Goal: Find specific page/section: Find specific page/section

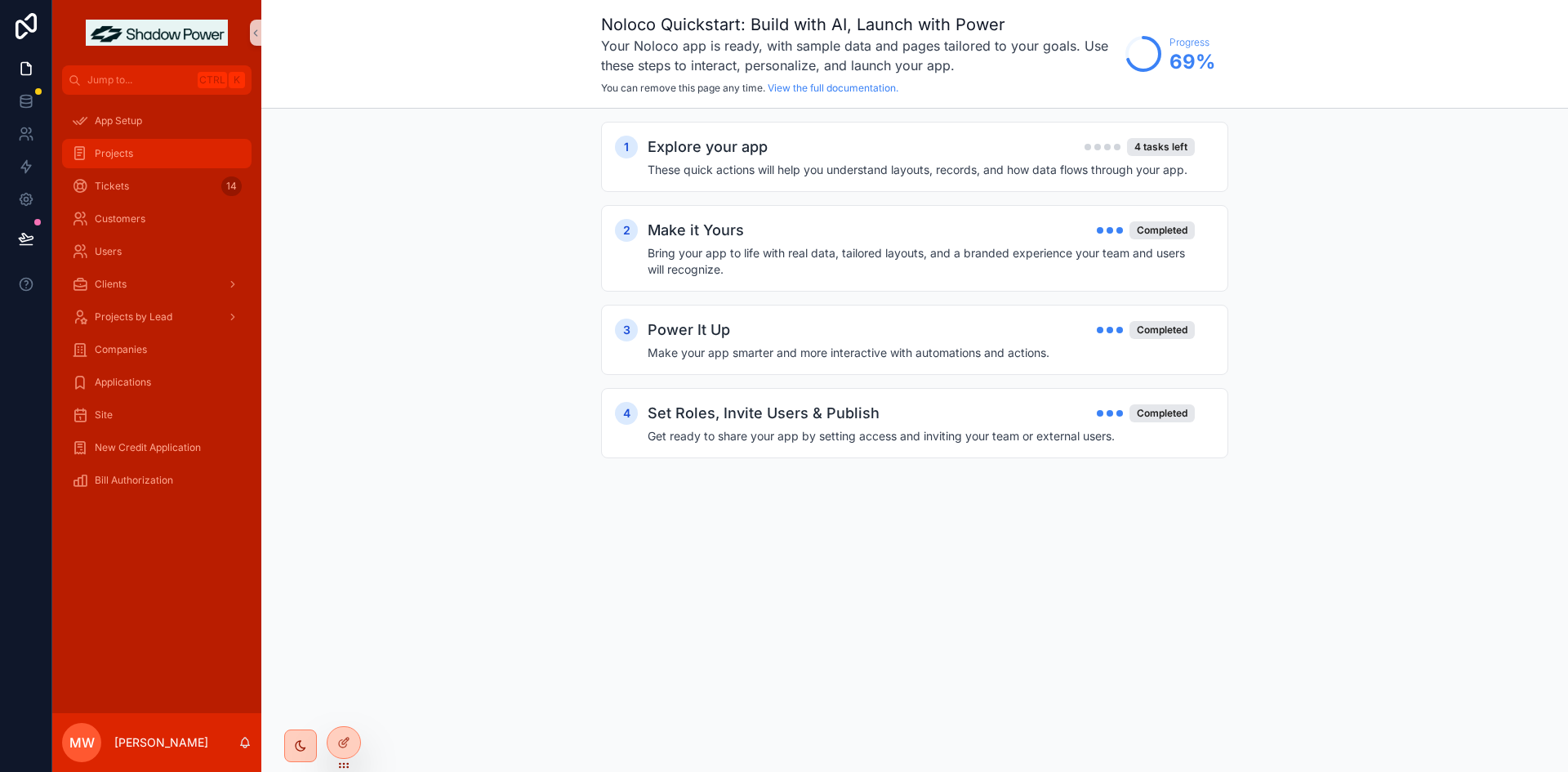
click at [164, 149] on div "Projects" at bounding box center [157, 153] width 170 height 26
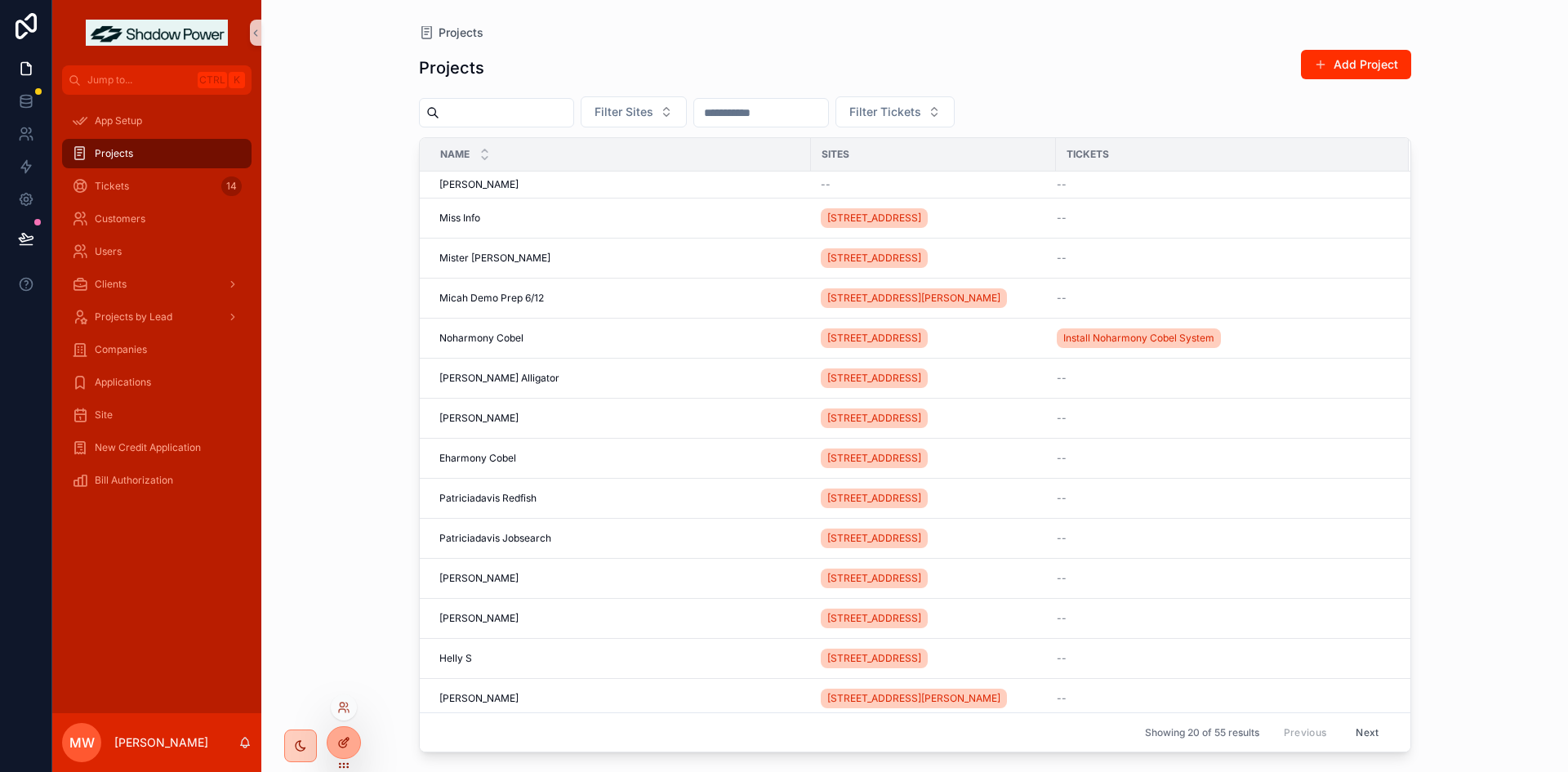
click at [339, 735] on div at bounding box center [343, 742] width 33 height 31
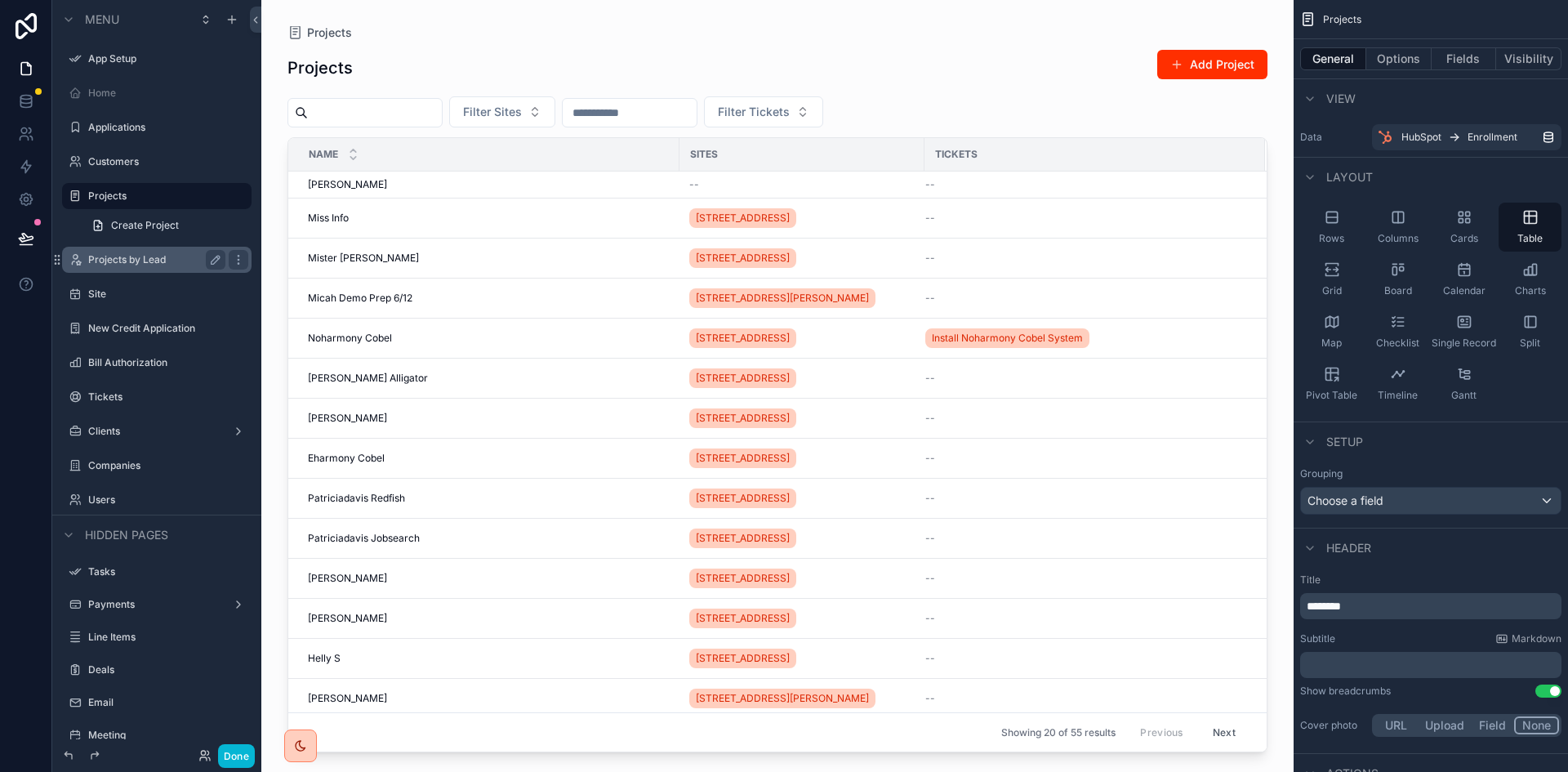
click at [142, 262] on label "Projects by Lead" at bounding box center [153, 260] width 131 height 13
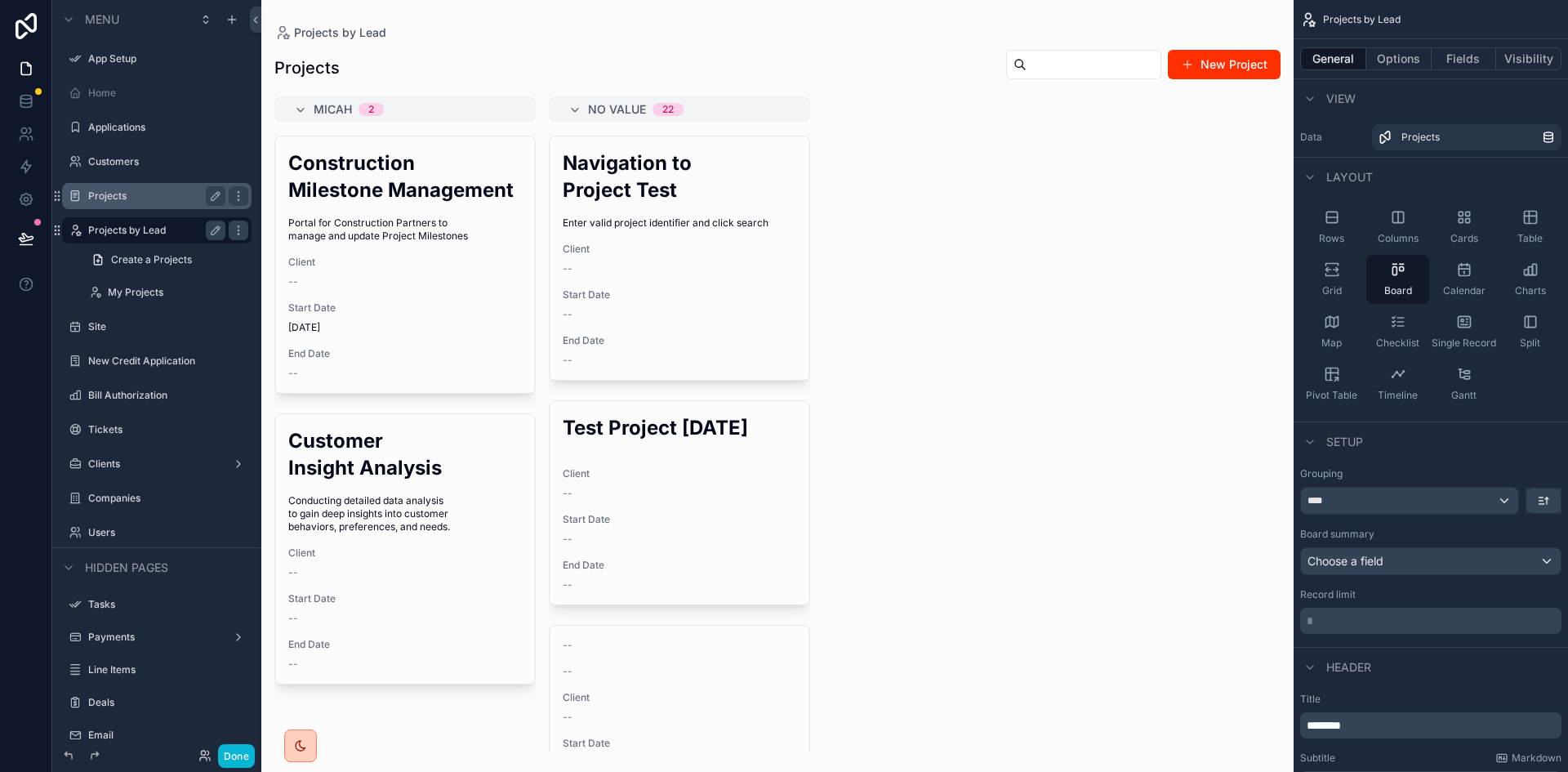
click at [116, 199] on label "Projects" at bounding box center [153, 196] width 131 height 13
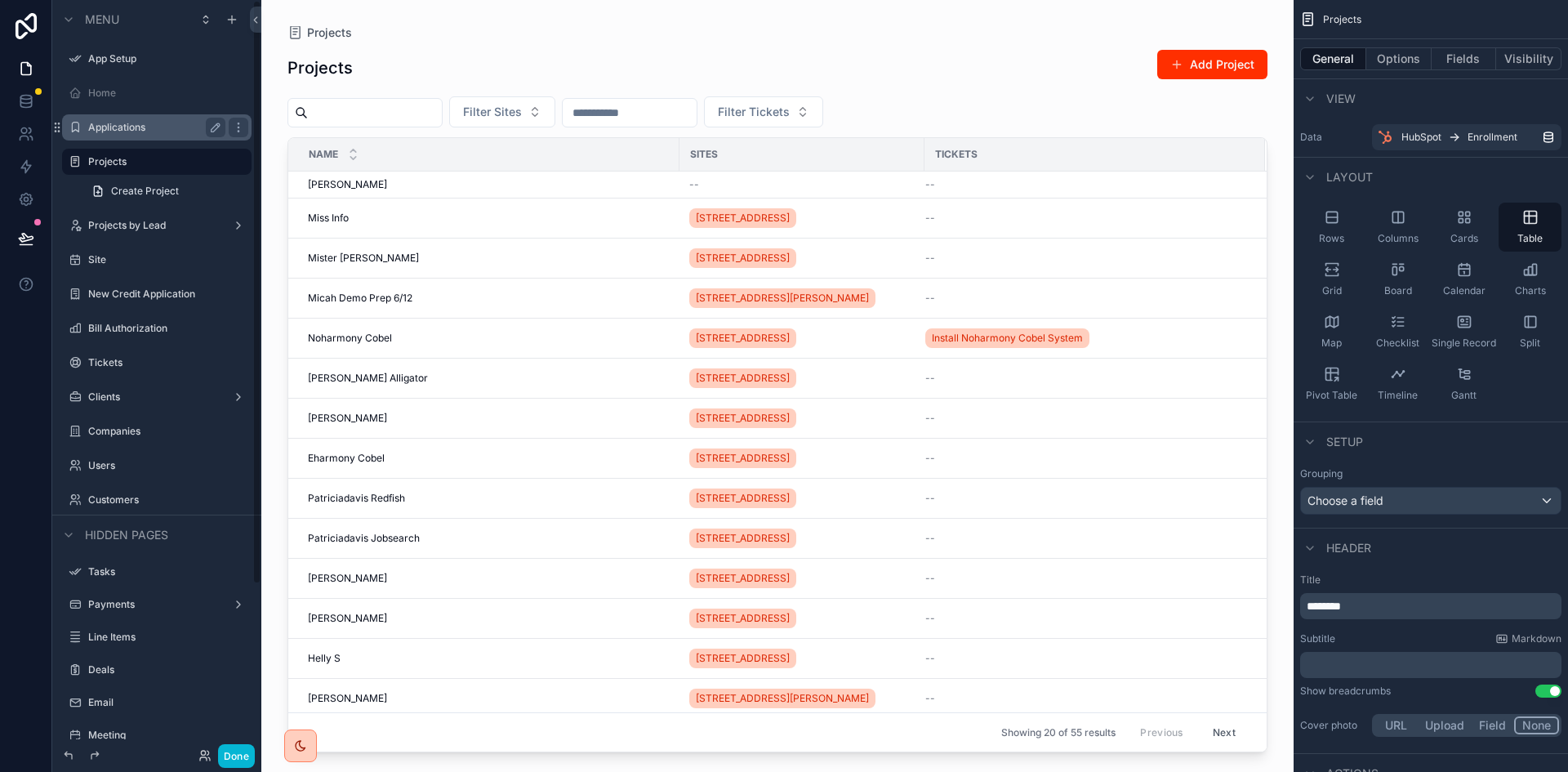
click at [107, 120] on div "Applications" at bounding box center [156, 127] width 137 height 20
click at [115, 126] on label "Applications" at bounding box center [153, 127] width 131 height 13
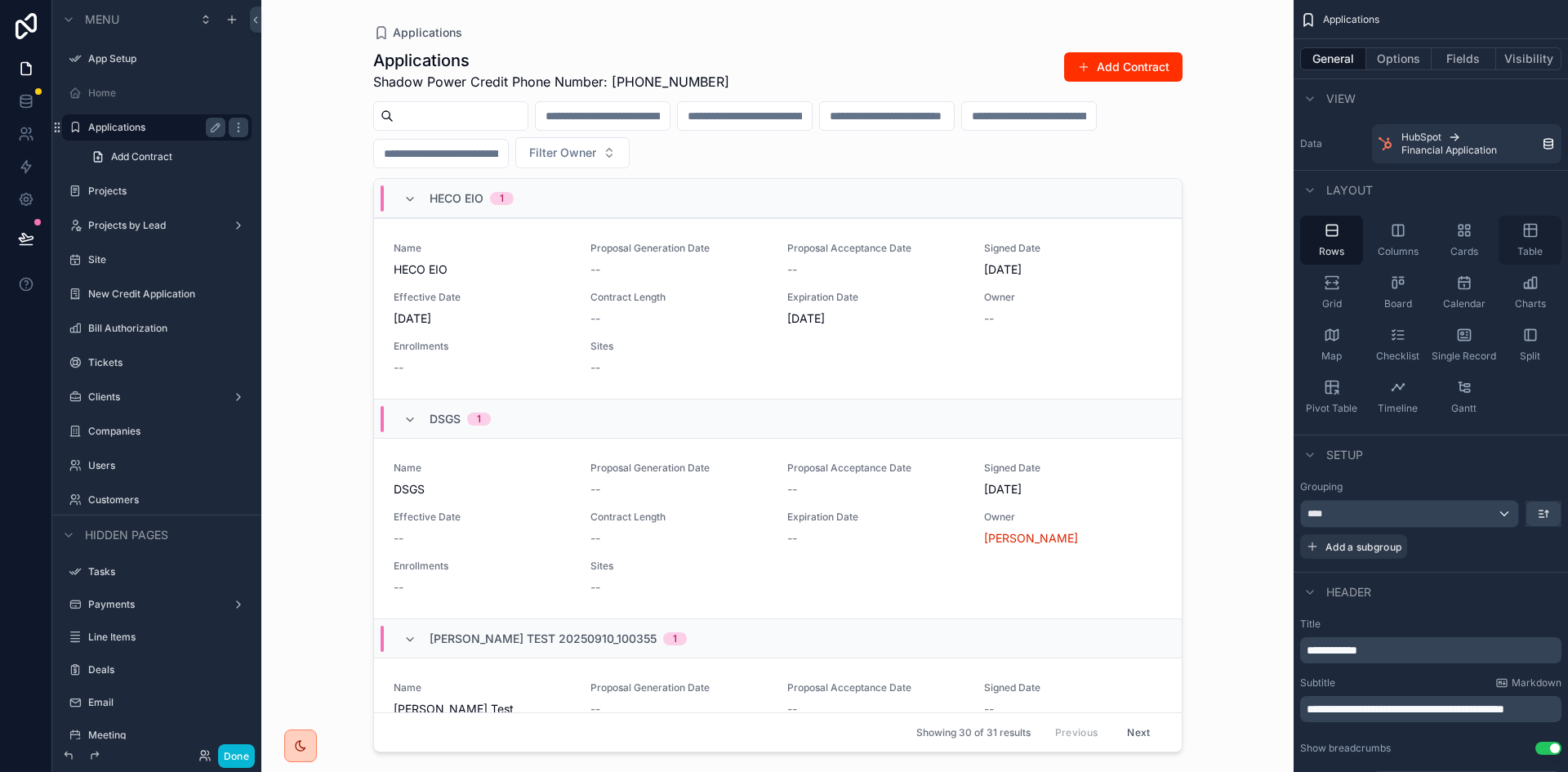
click at [1533, 232] on icon "scrollable content" at bounding box center [1530, 230] width 16 height 16
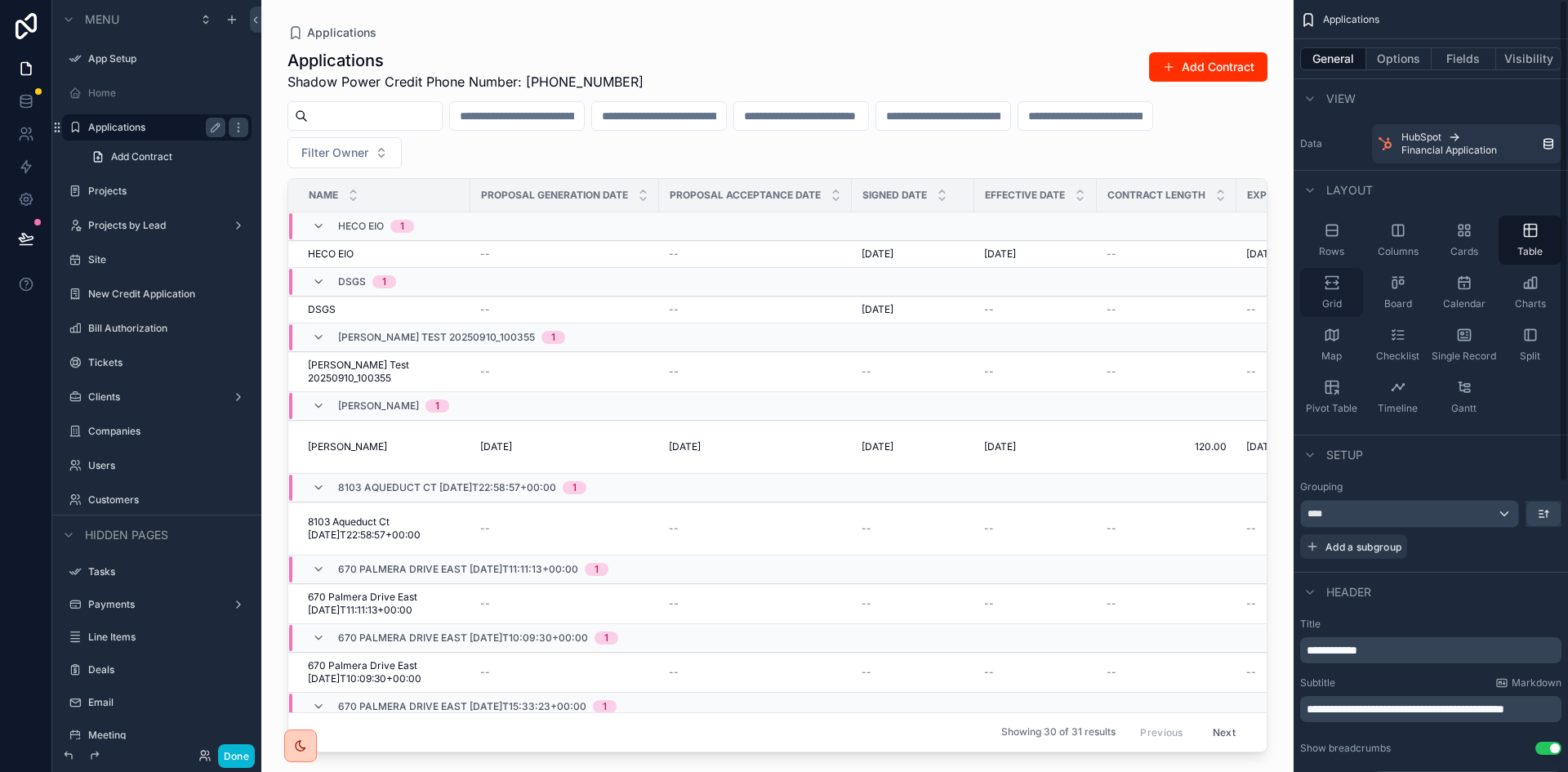
click at [1327, 292] on div "Grid" at bounding box center [1331, 293] width 63 height 49
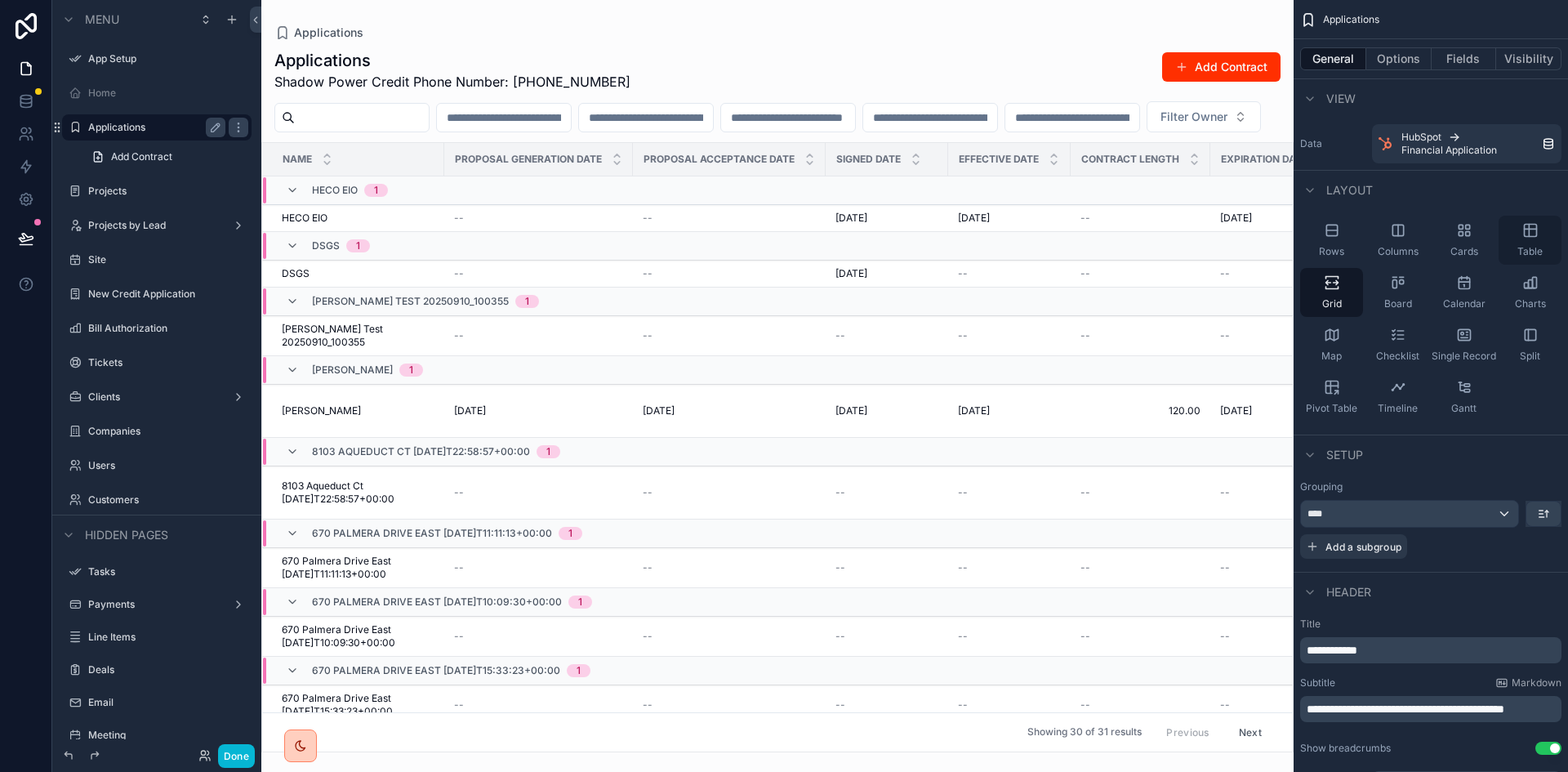
click at [1535, 236] on icon "scrollable content" at bounding box center [1530, 230] width 16 height 16
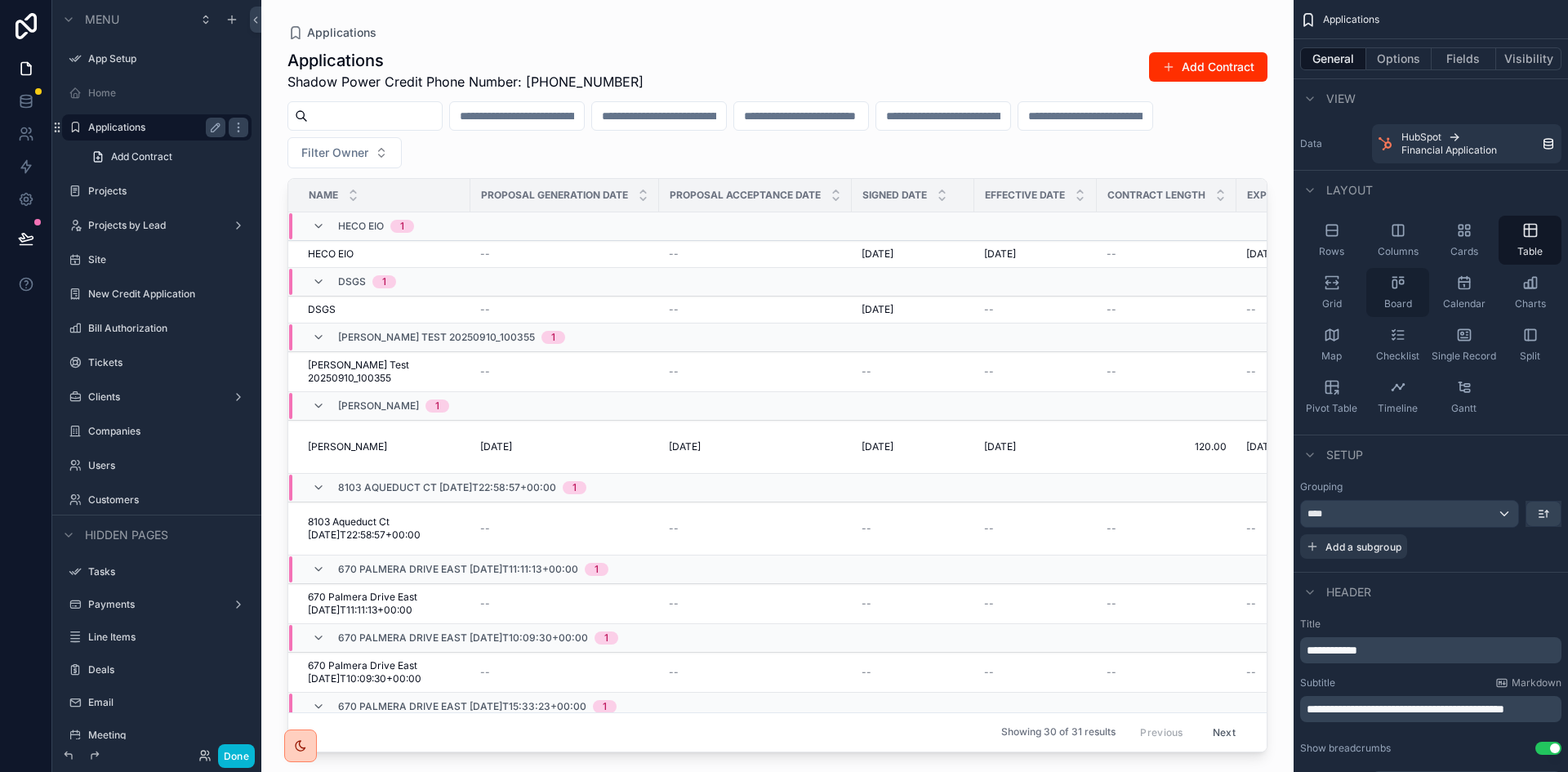
click at [1388, 281] on div "Board" at bounding box center [1397, 293] width 63 height 49
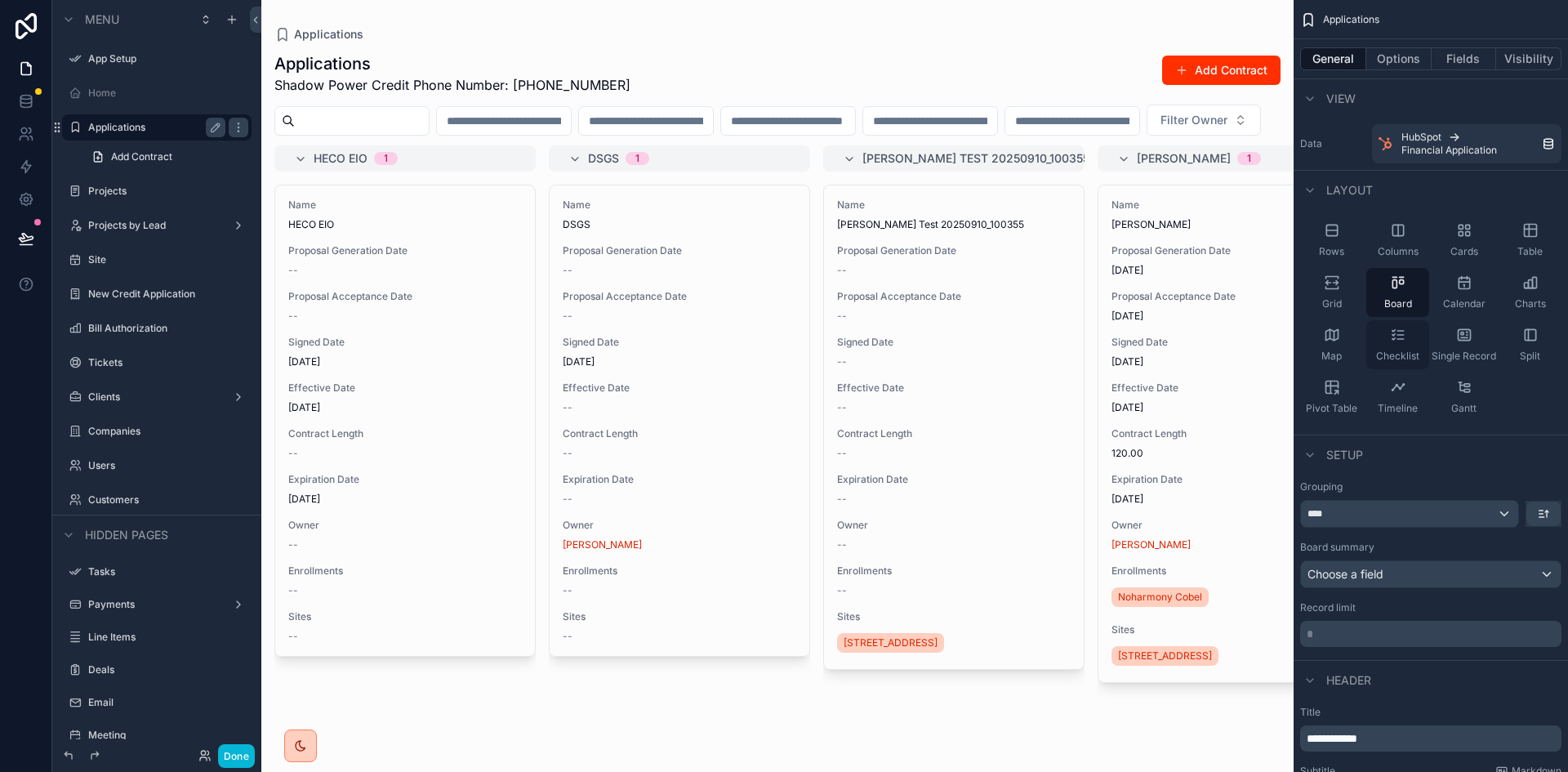
click at [1393, 333] on icon "scrollable content" at bounding box center [1397, 335] width 16 height 16
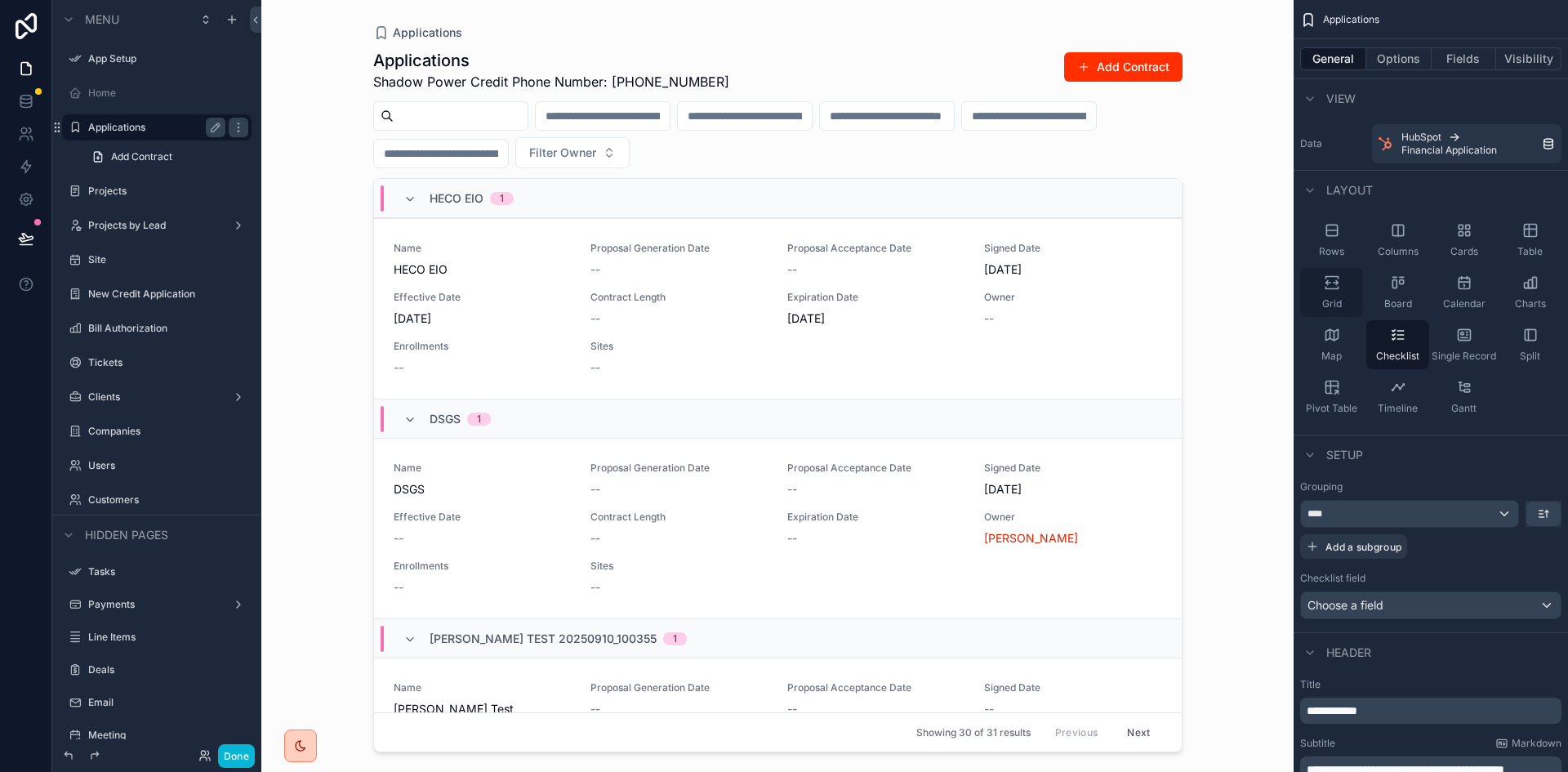
click at [1332, 281] on icon "scrollable content" at bounding box center [1331, 282] width 16 height 16
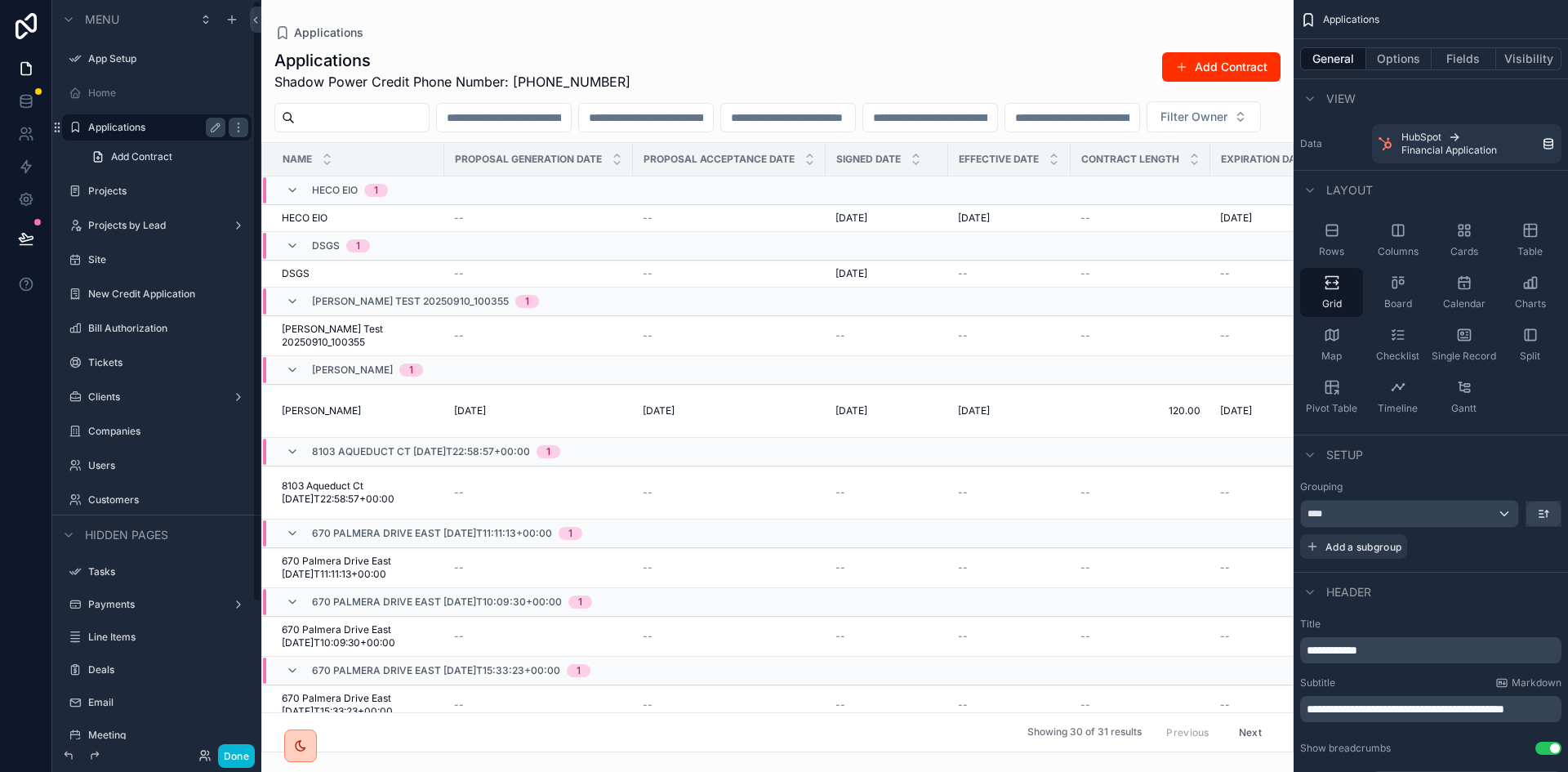
click at [353, 175] on div "Name" at bounding box center [352, 159] width 180 height 31
click at [1415, 68] on button "Options" at bounding box center [1399, 59] width 65 height 22
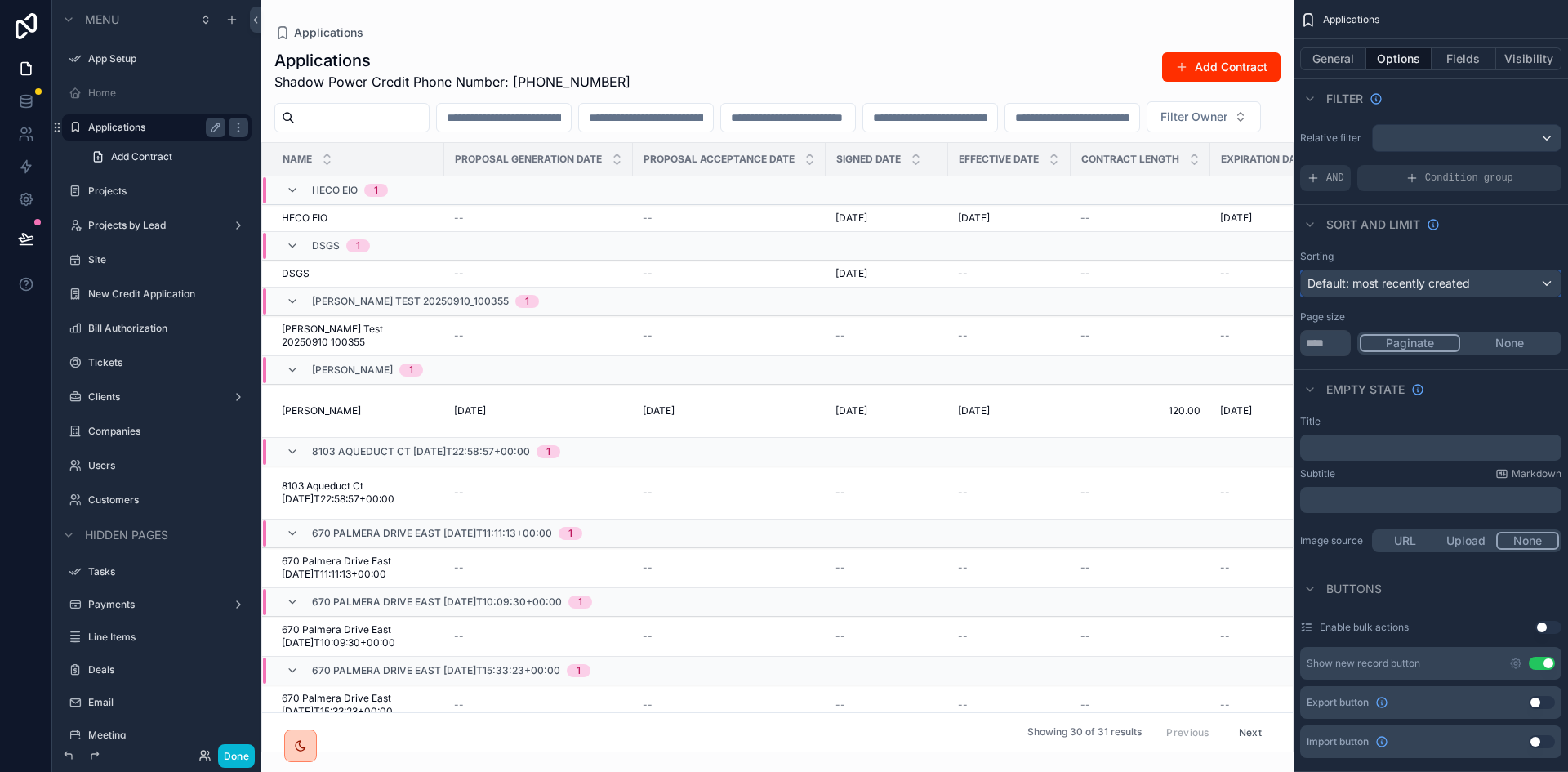
click at [1446, 281] on span "Default: most recently created" at bounding box center [1389, 282] width 163 height 14
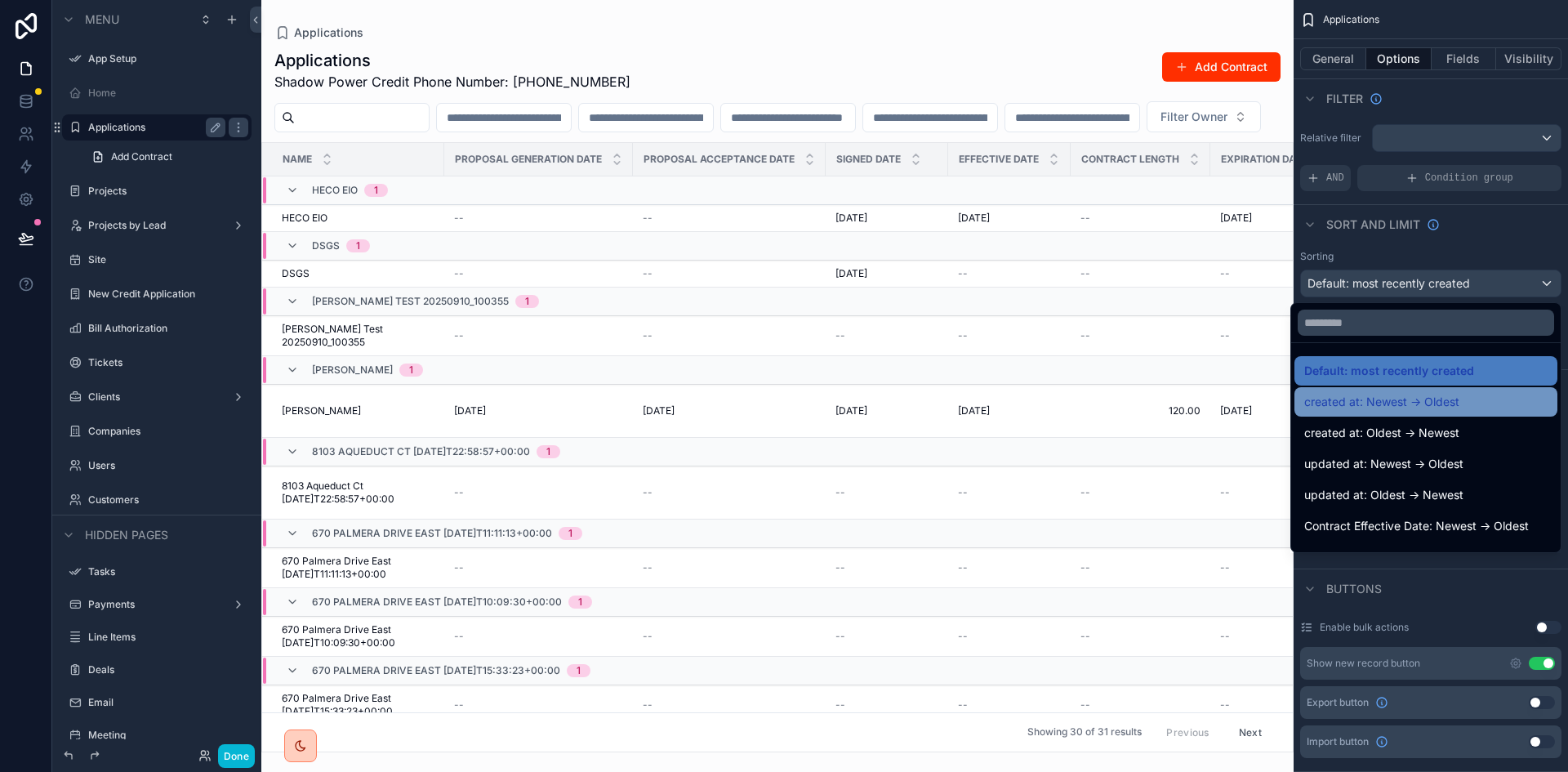
click at [1478, 393] on div "created at: Newest -> Oldest" at bounding box center [1425, 401] width 243 height 20
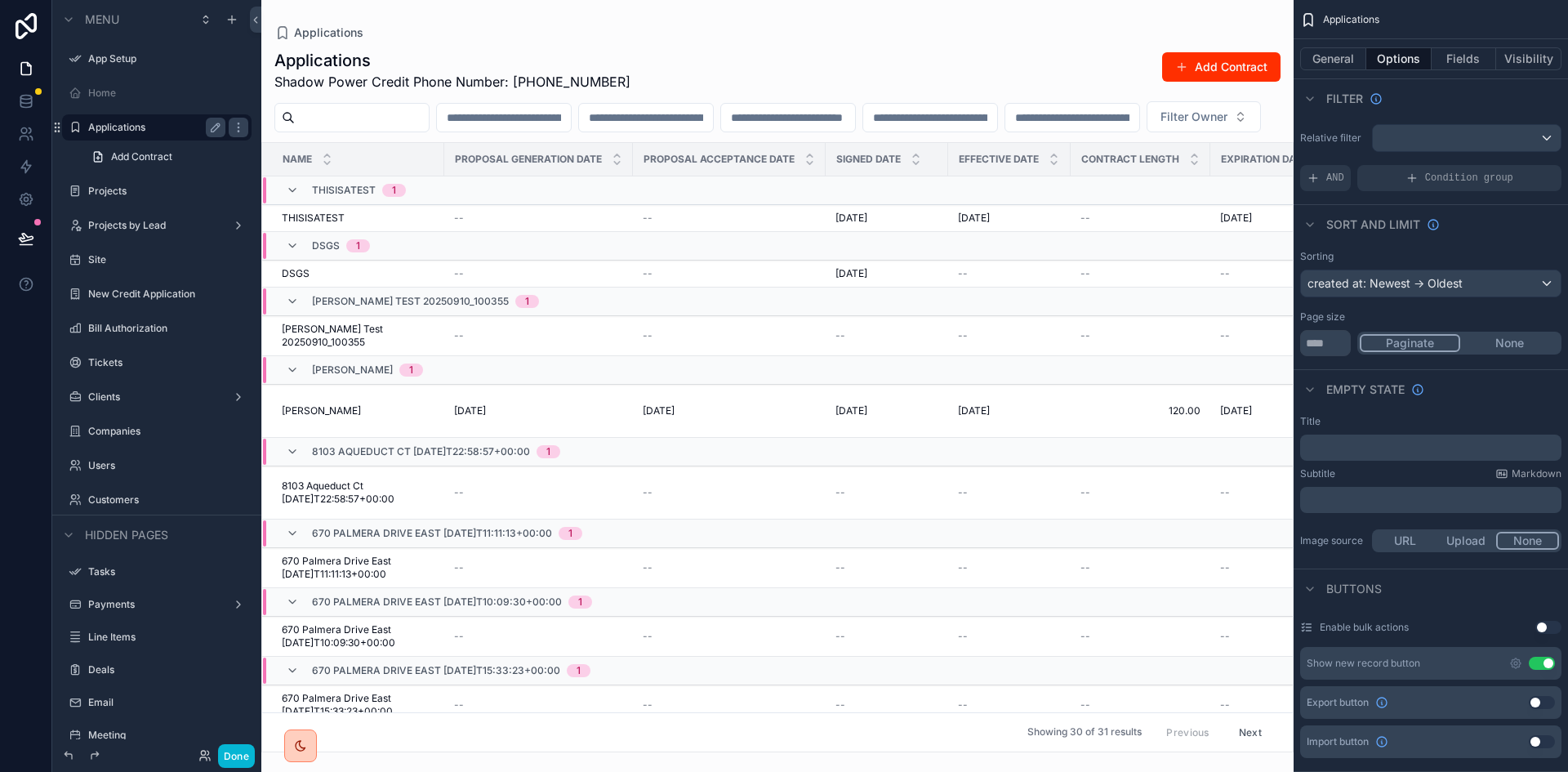
click at [367, 175] on div "Name" at bounding box center [352, 159] width 180 height 31
click at [1463, 60] on button "Fields" at bounding box center [1464, 59] width 65 height 22
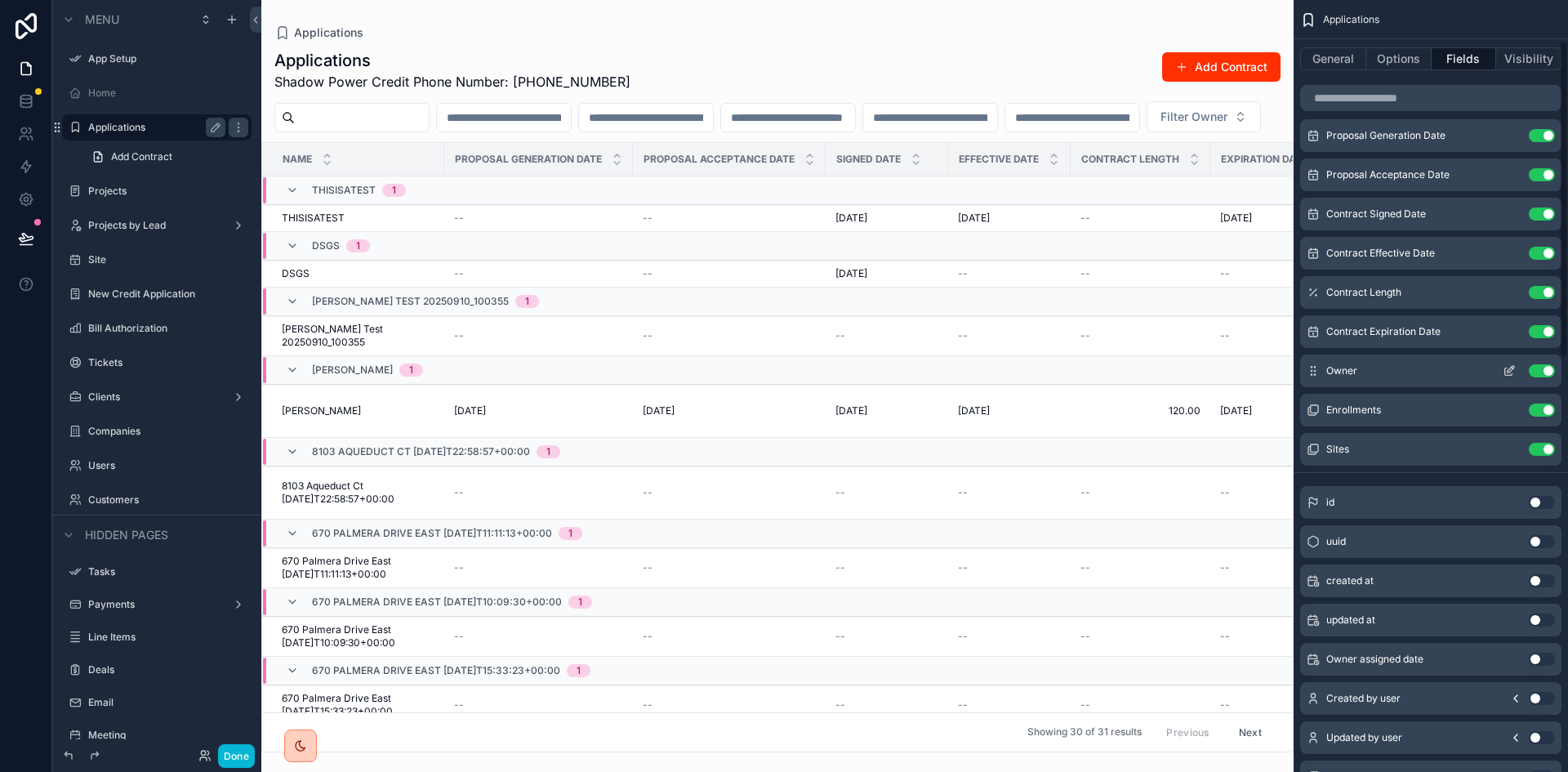
scroll to position [164, 0]
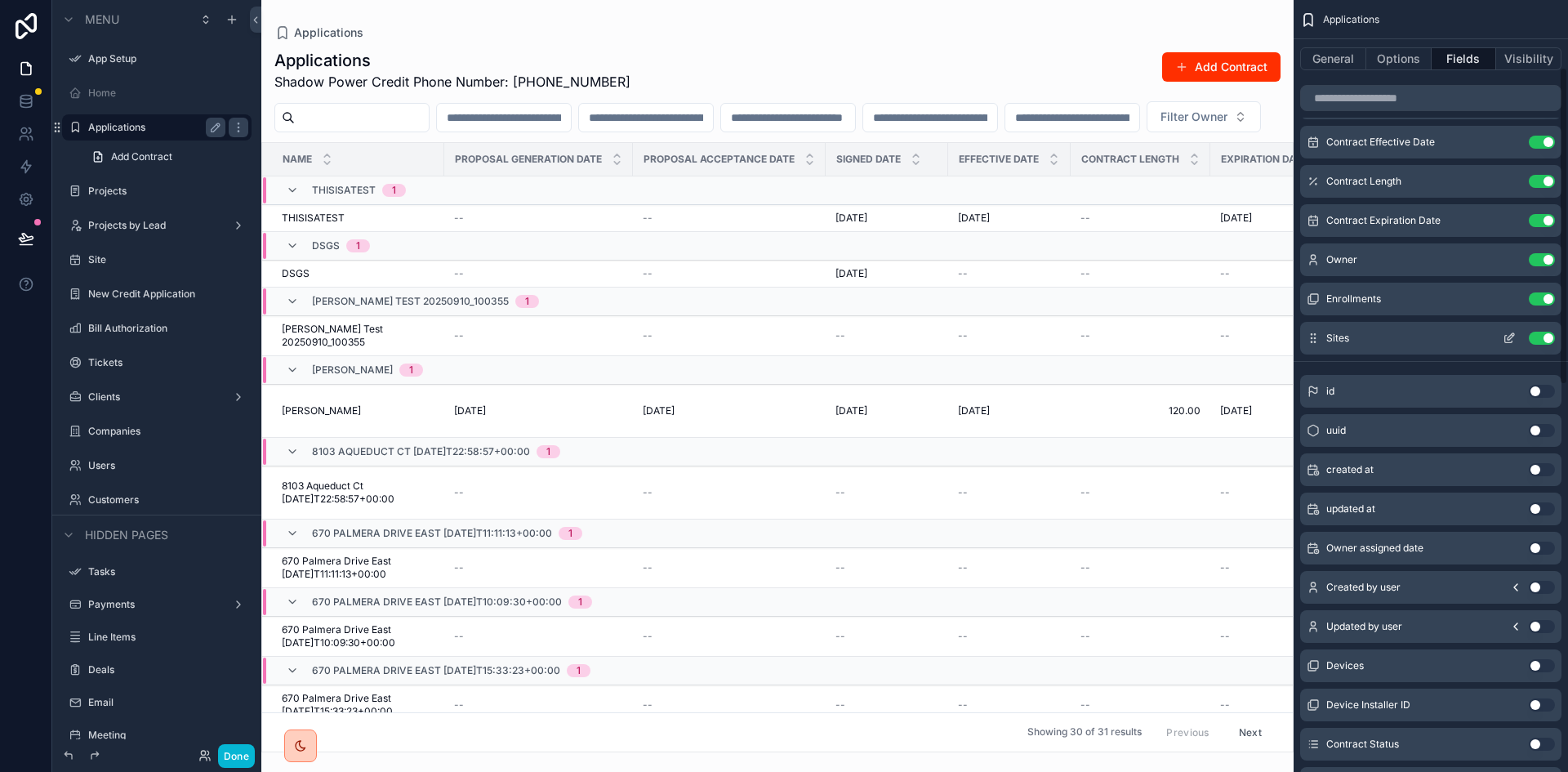
click at [1539, 336] on button "Use setting" at bounding box center [1542, 338] width 26 height 13
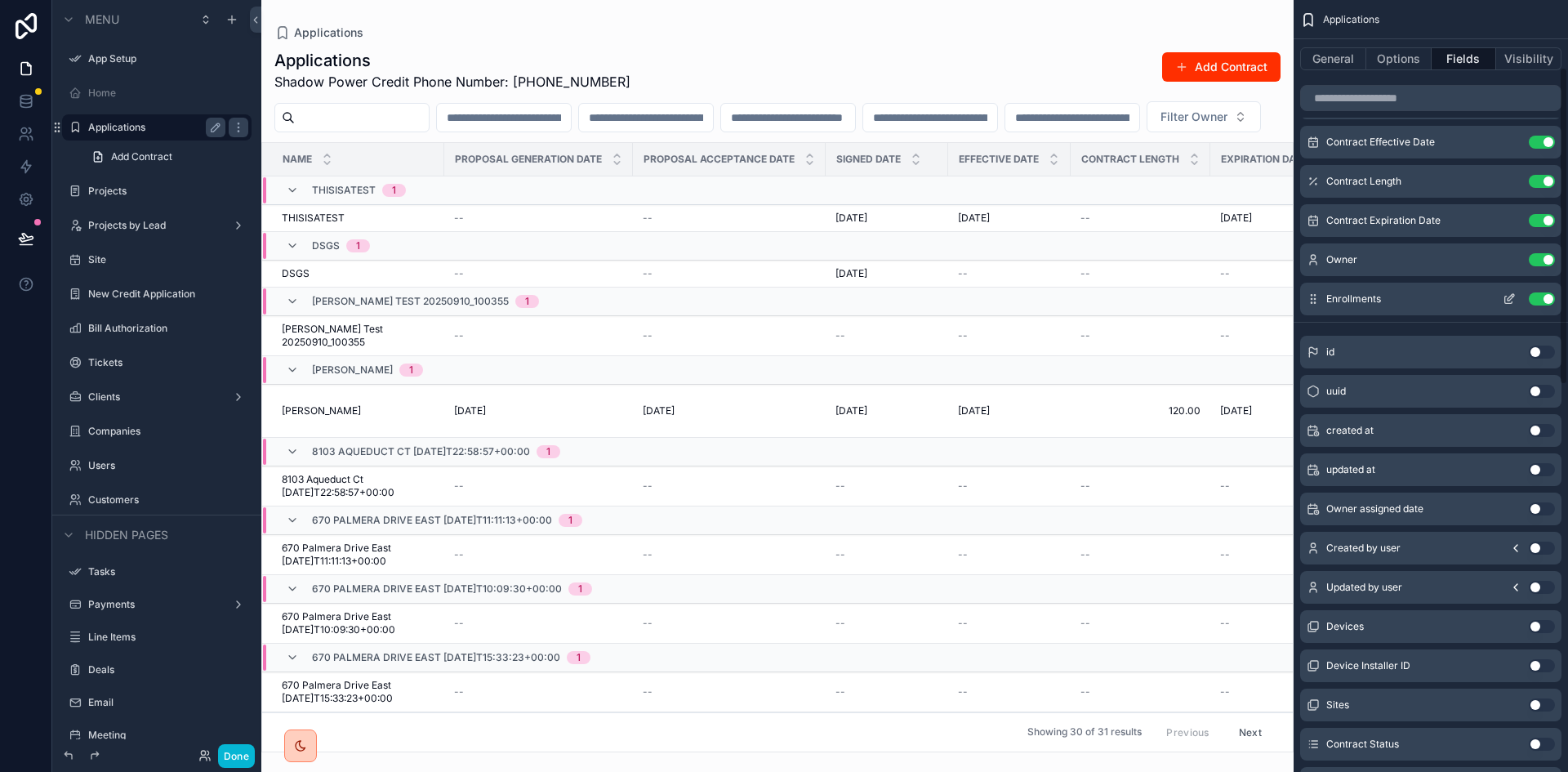
click at [1546, 294] on button "Use setting" at bounding box center [1542, 299] width 26 height 13
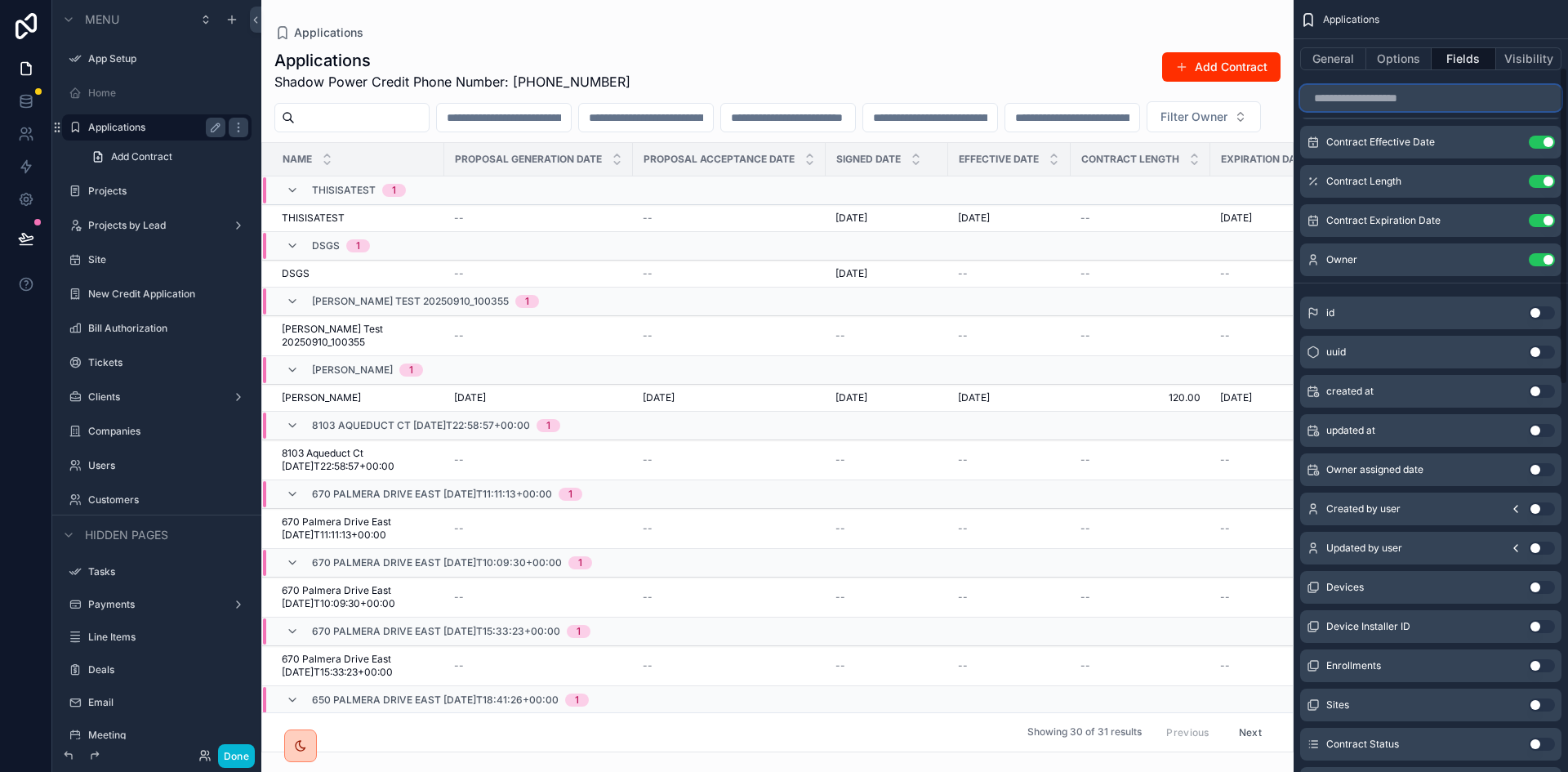
click at [1408, 98] on input "scrollable content" at bounding box center [1431, 98] width 262 height 26
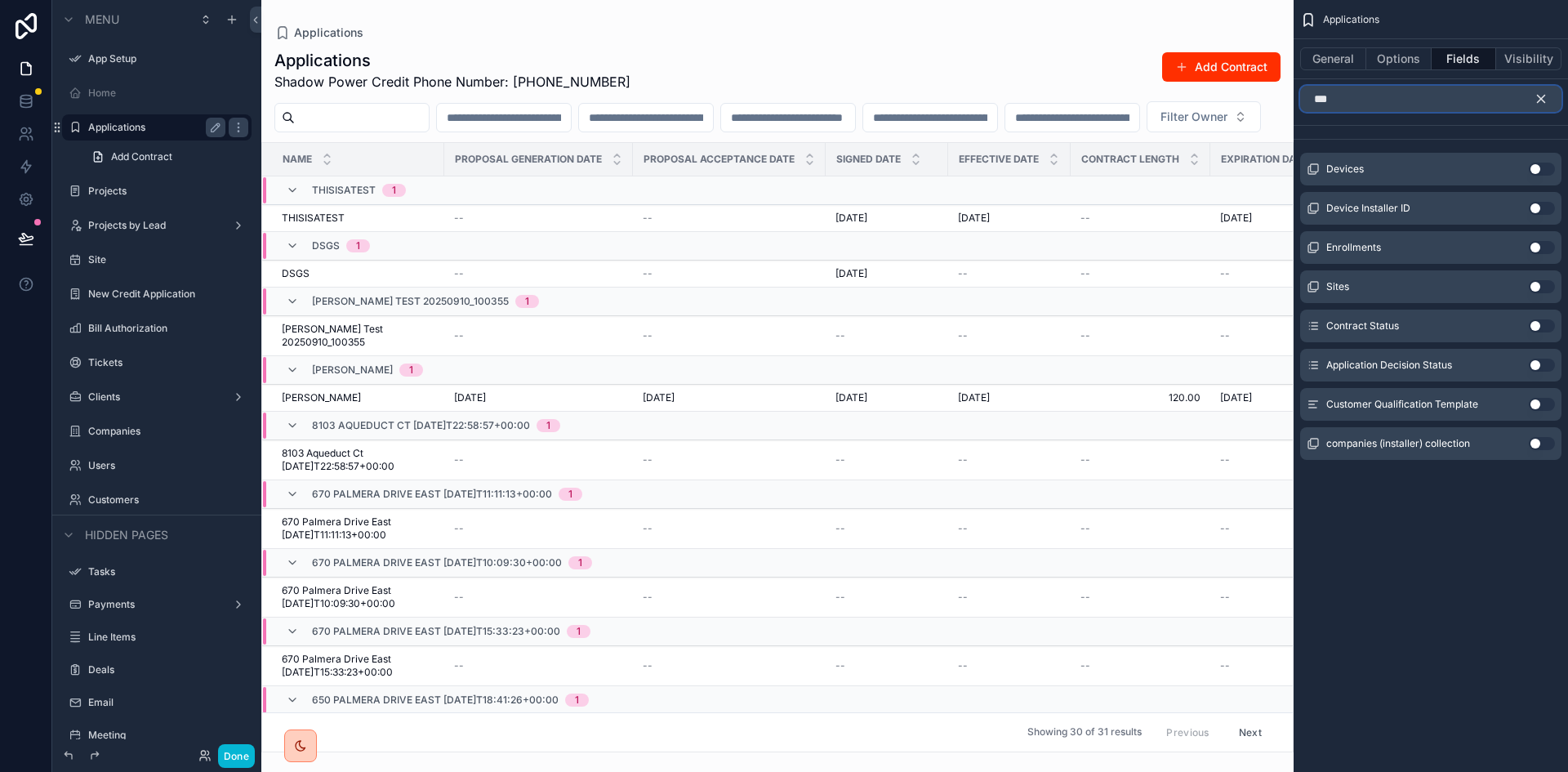
scroll to position [0, 0]
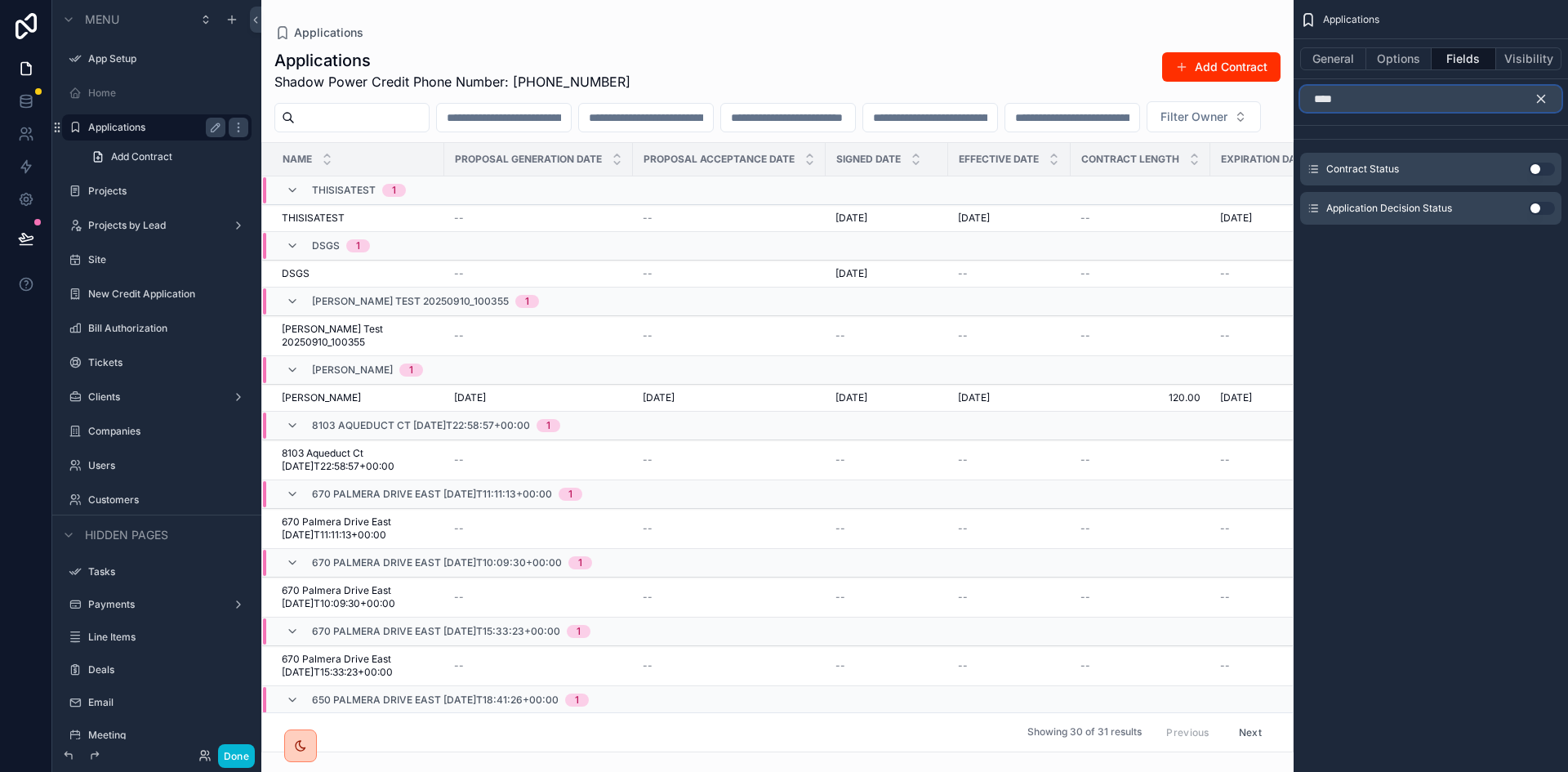
type input "****"
click at [1538, 169] on button "Use setting" at bounding box center [1542, 169] width 26 height 13
click at [1533, 201] on button "Use setting" at bounding box center [1542, 202] width 26 height 13
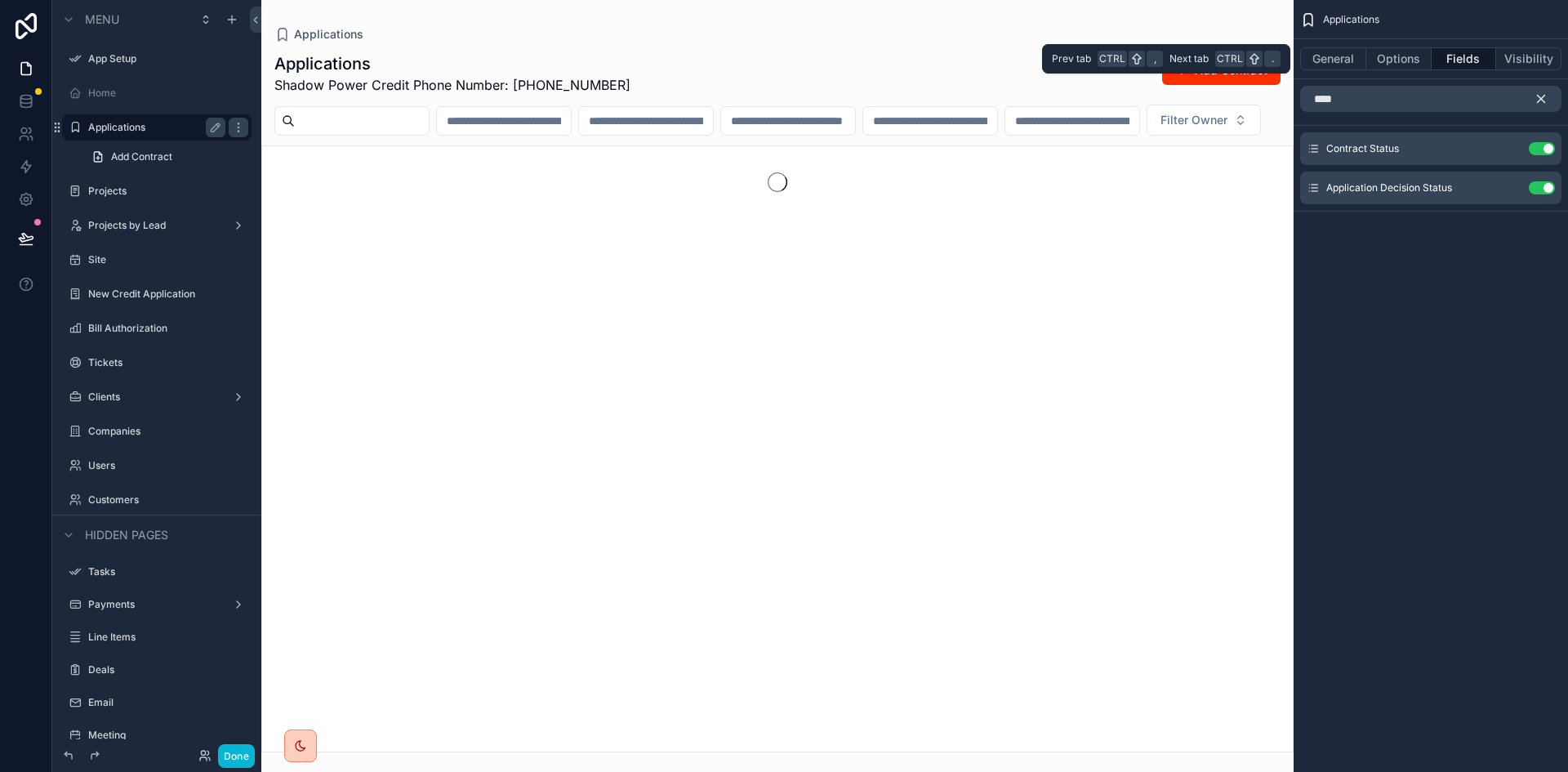
click at [1459, 53] on button "Fields" at bounding box center [1464, 59] width 65 height 22
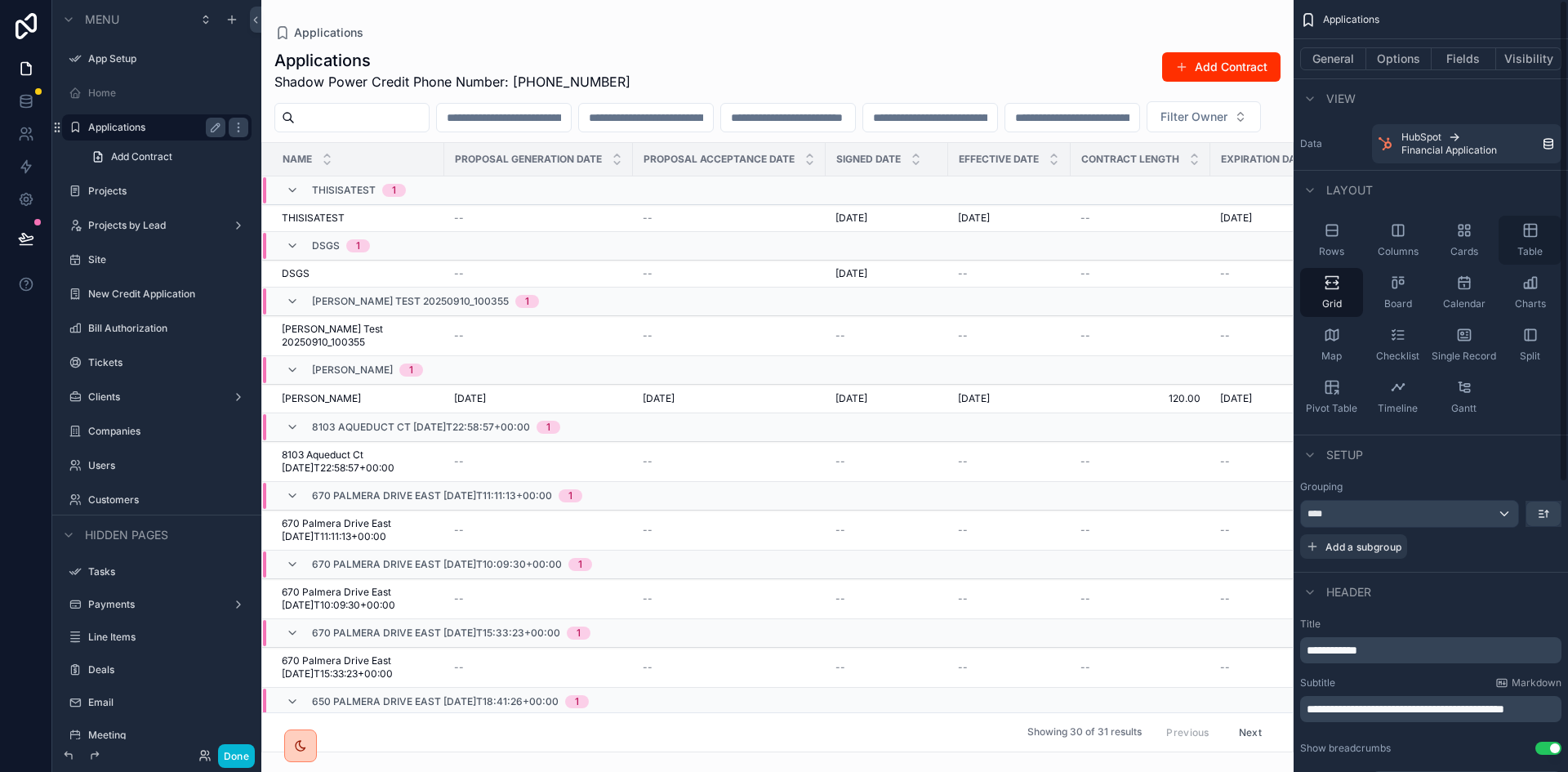
scroll to position [81, 0]
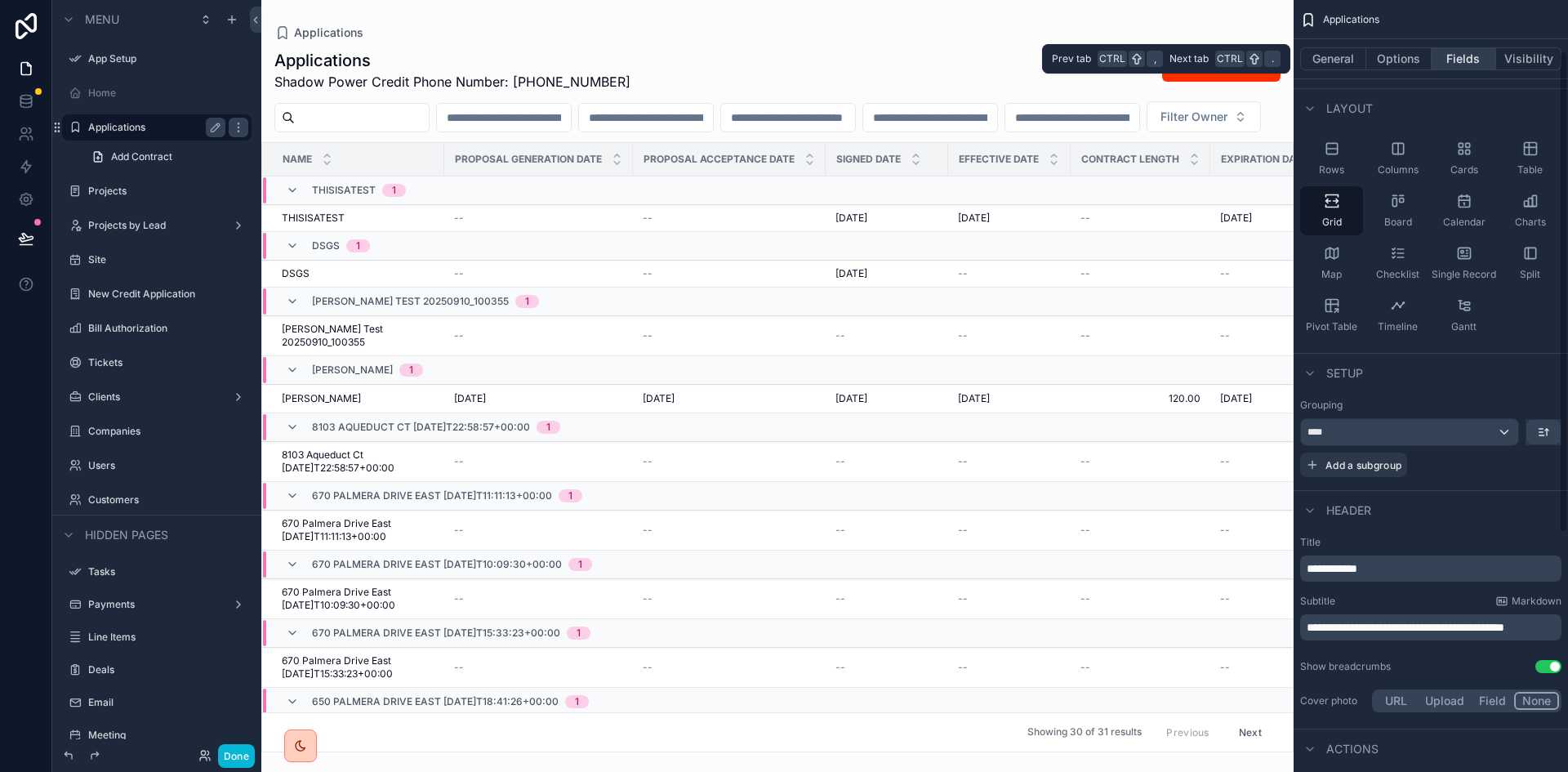
click at [1460, 63] on button "Fields" at bounding box center [1464, 59] width 65 height 22
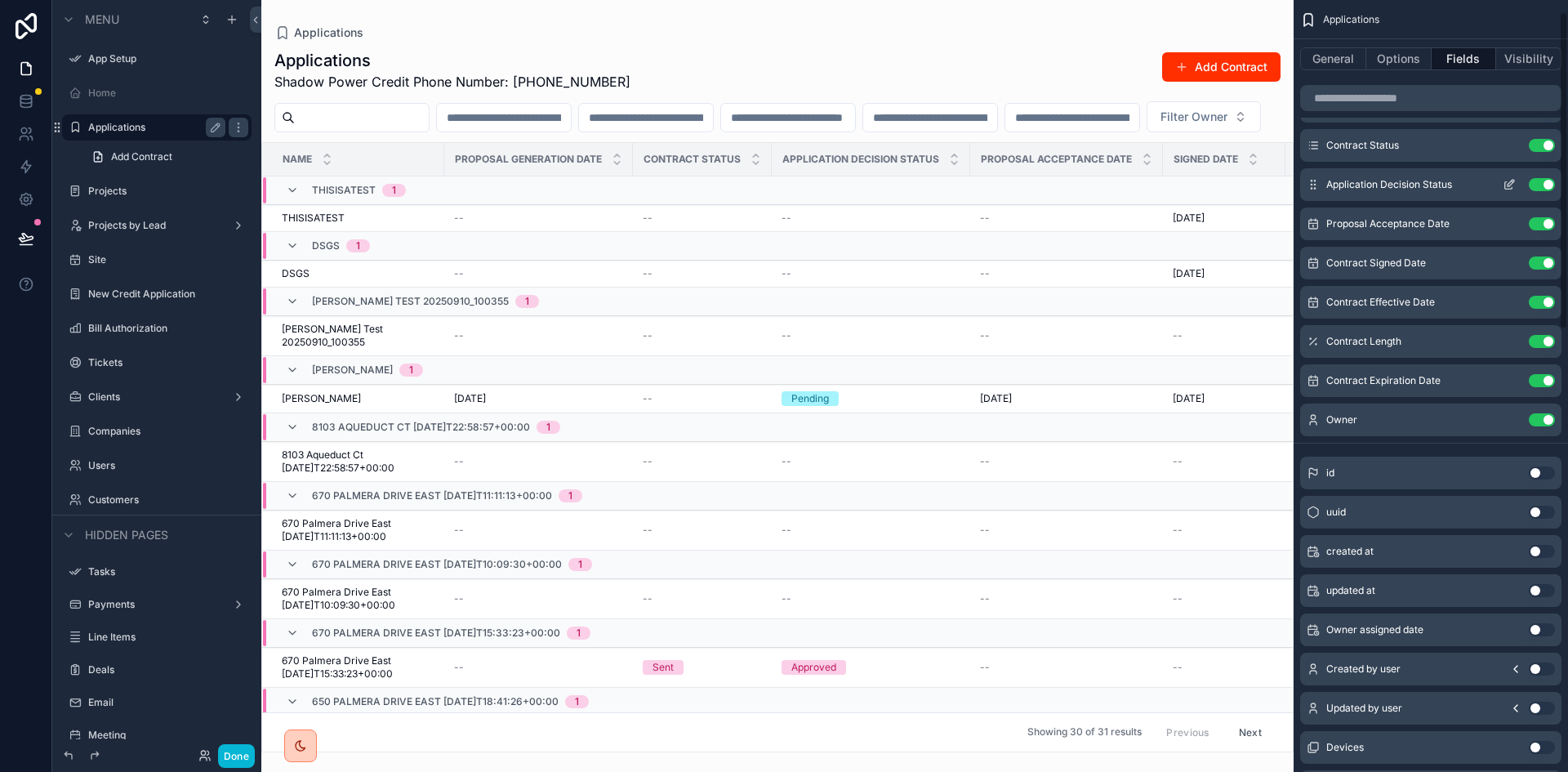
scroll to position [0, 0]
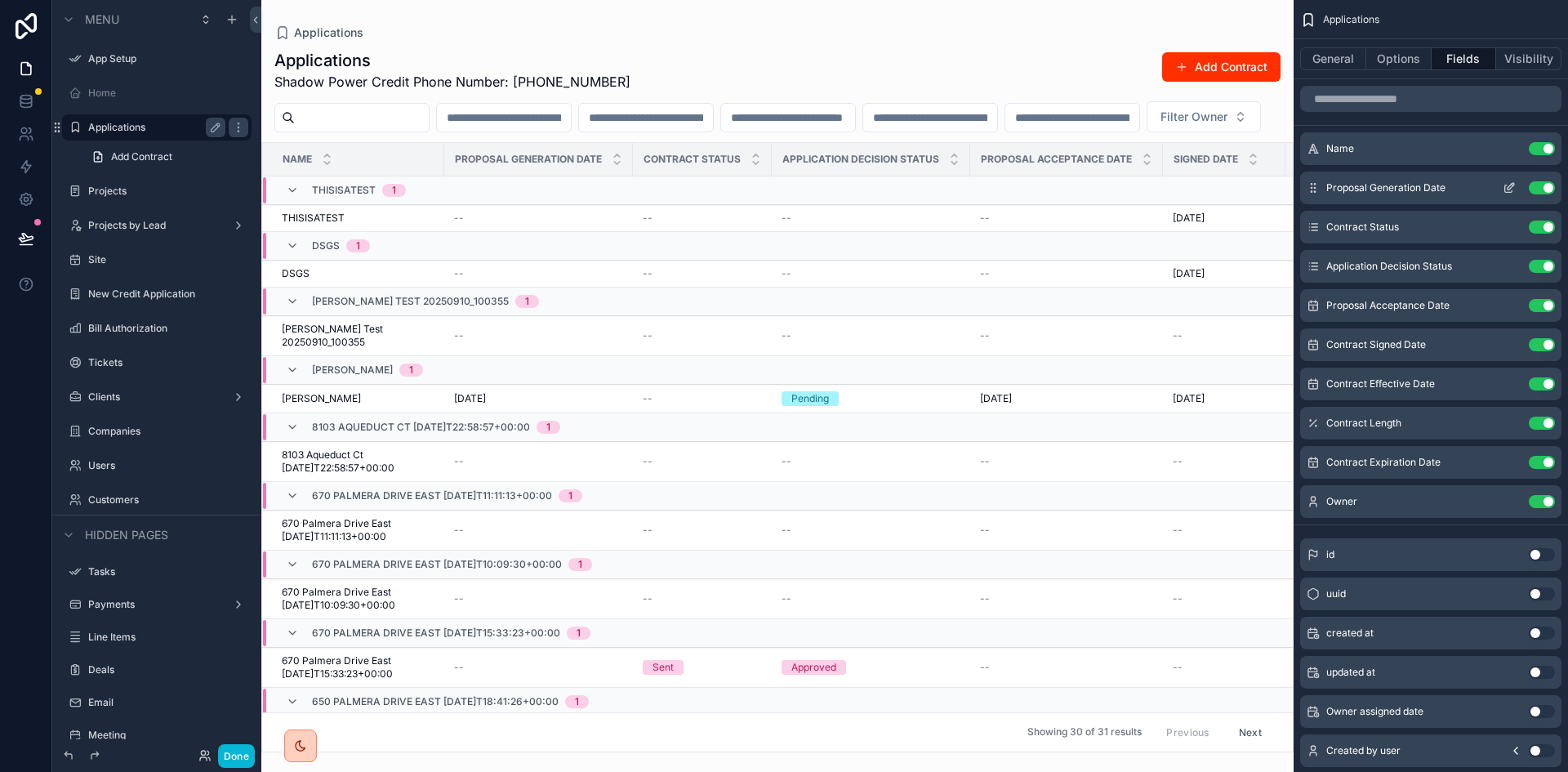
click at [1314, 186] on icon "scrollable content" at bounding box center [1313, 188] width 13 height 13
click at [1538, 183] on button "Use setting" at bounding box center [1542, 188] width 26 height 13
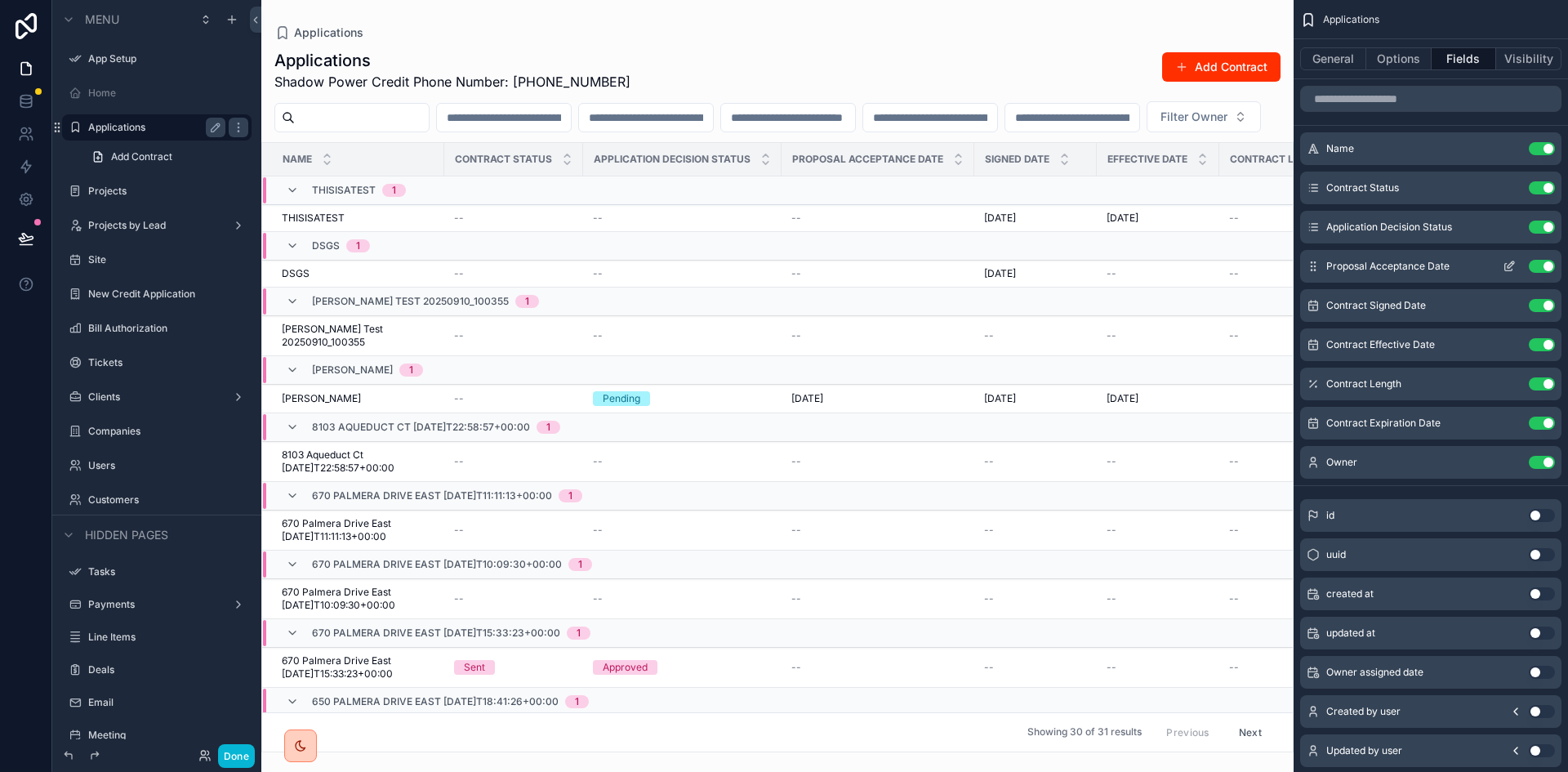
click at [1547, 263] on button "Use setting" at bounding box center [1542, 266] width 26 height 13
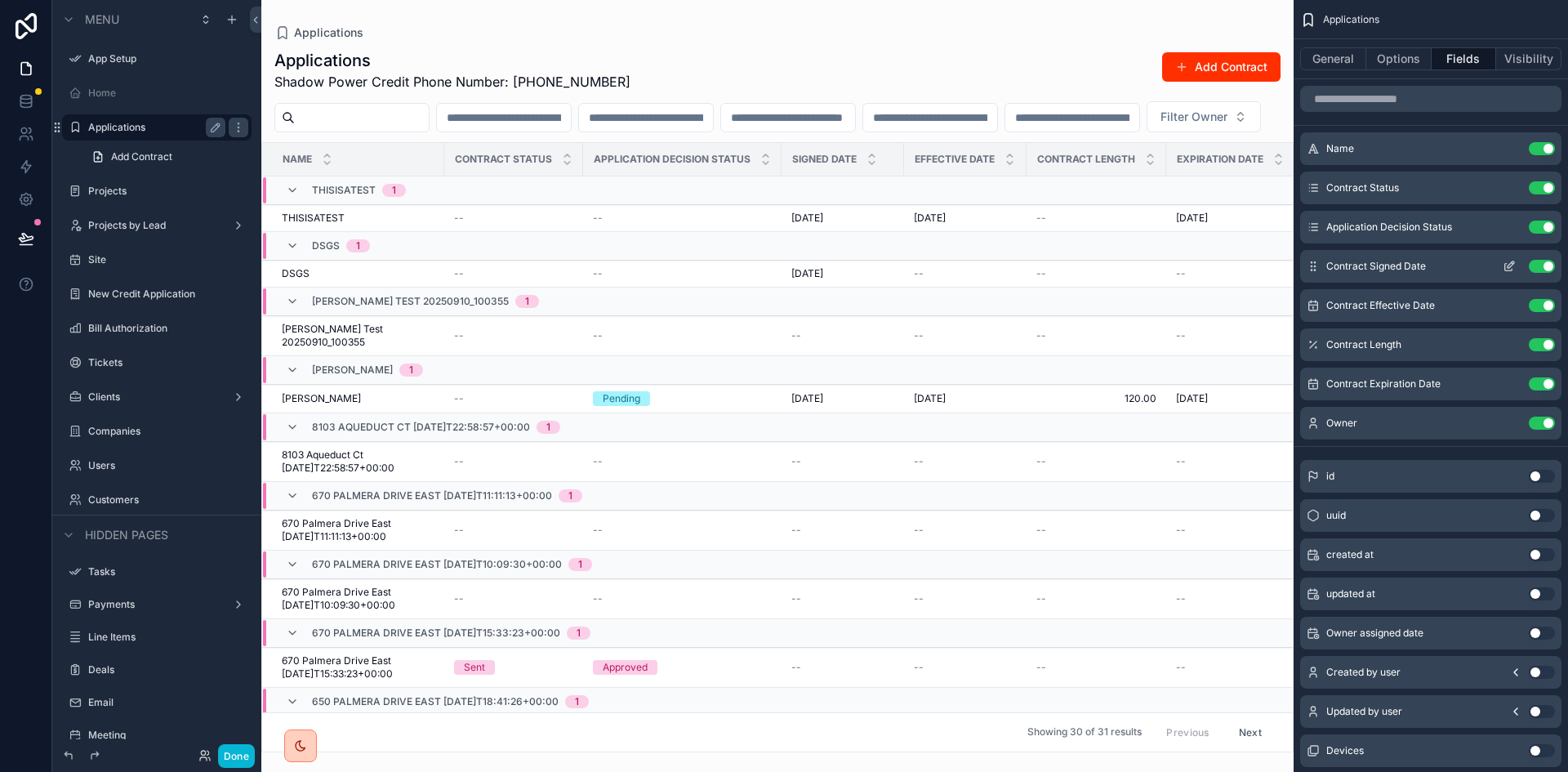
click at [1544, 266] on button "Use setting" at bounding box center [1542, 266] width 26 height 13
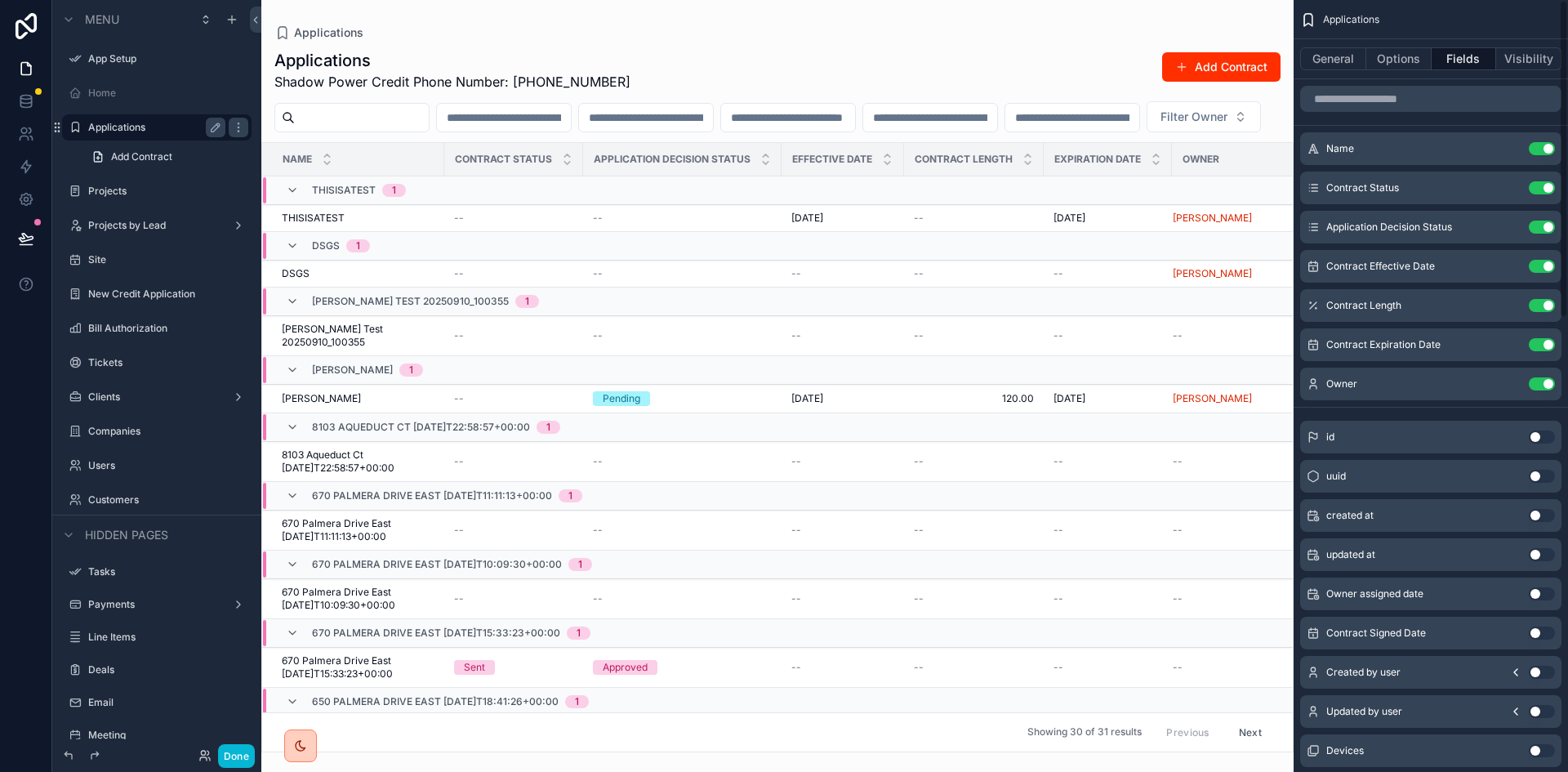
click at [1544, 266] on button "Use setting" at bounding box center [1542, 266] width 26 height 13
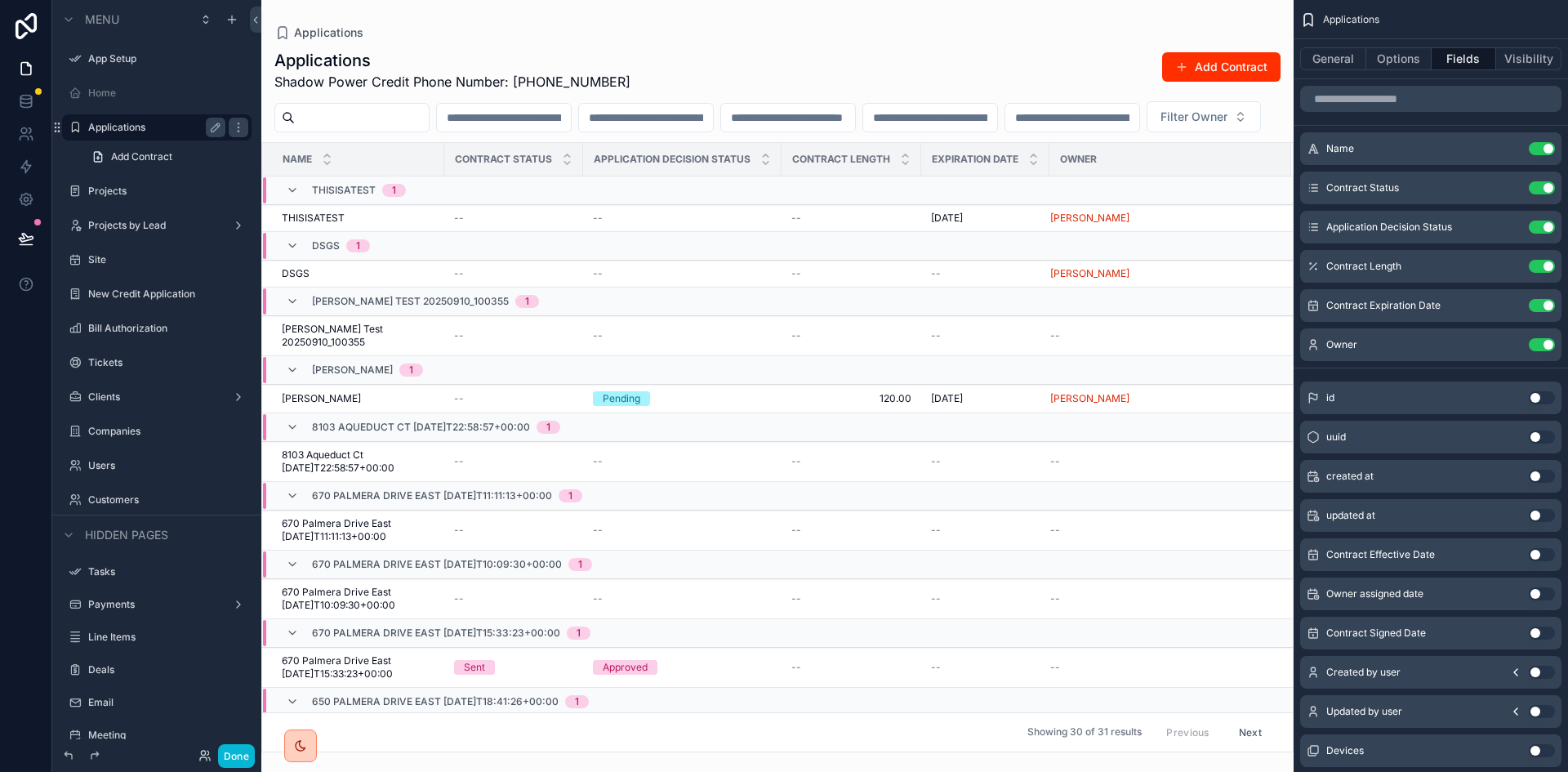
click at [1544, 266] on button "Use setting" at bounding box center [1542, 266] width 26 height 13
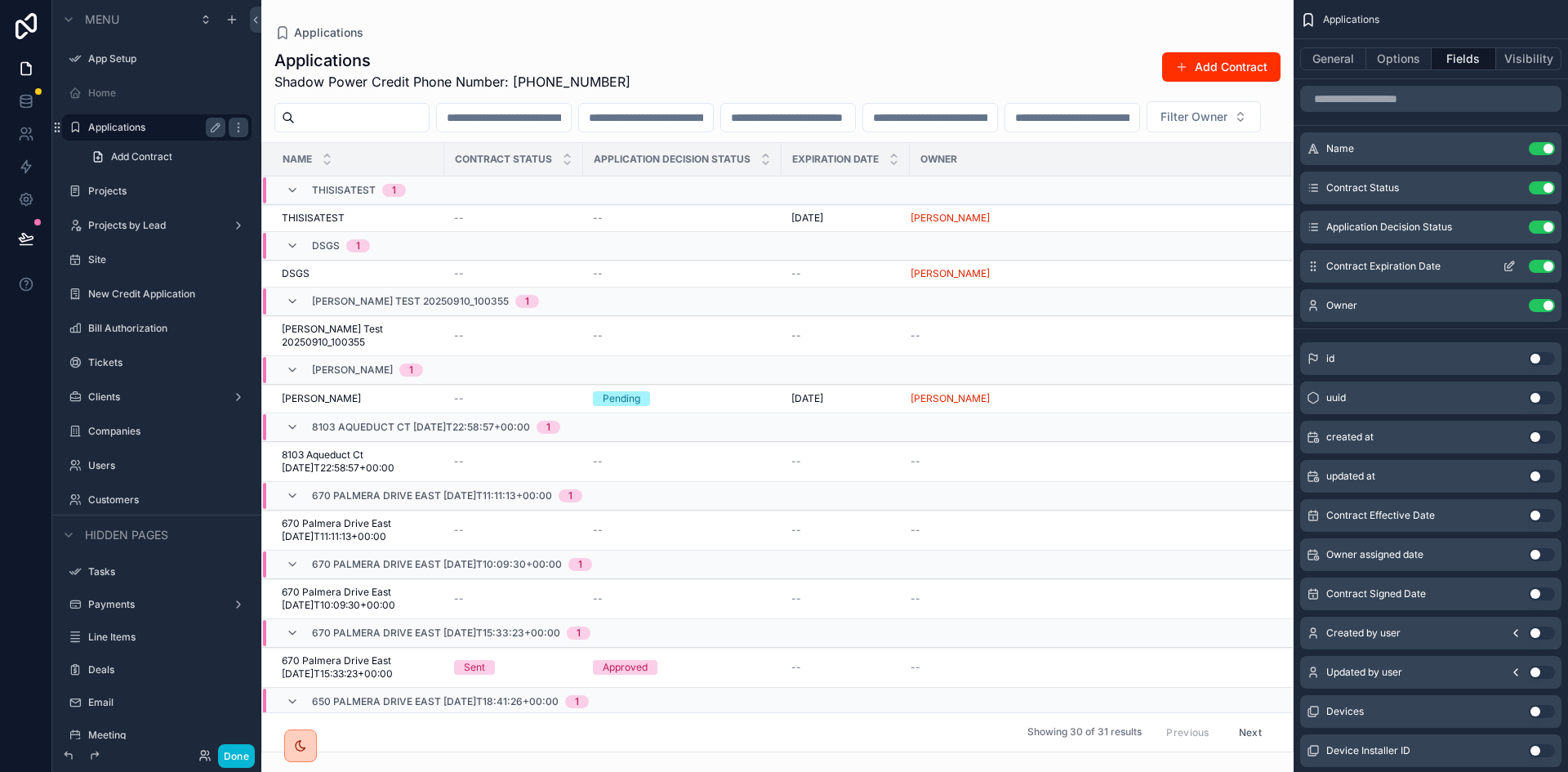
click at [1540, 262] on button "Use setting" at bounding box center [1542, 266] width 26 height 13
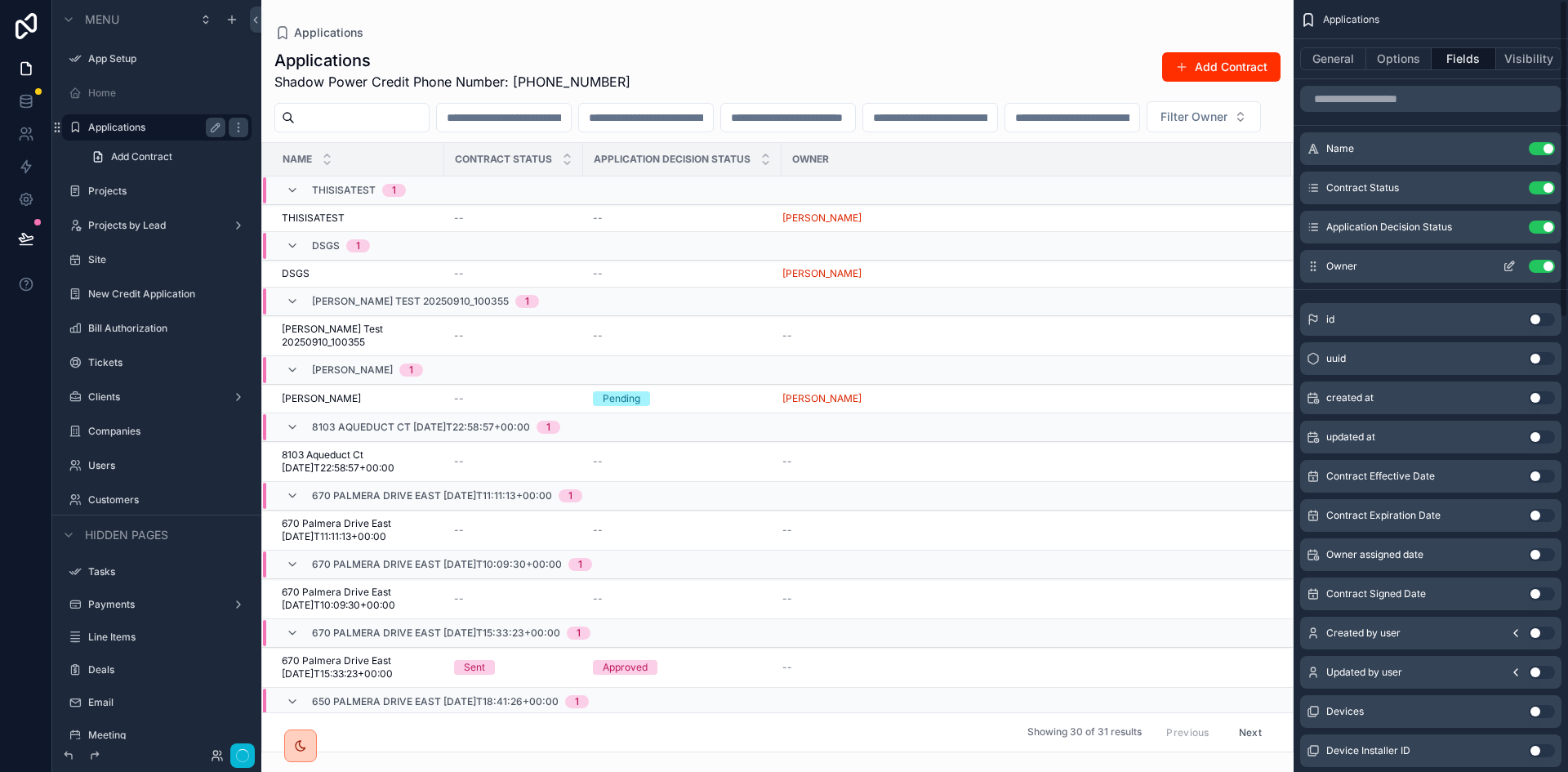
click at [1543, 265] on button "Use setting" at bounding box center [1542, 266] width 26 height 13
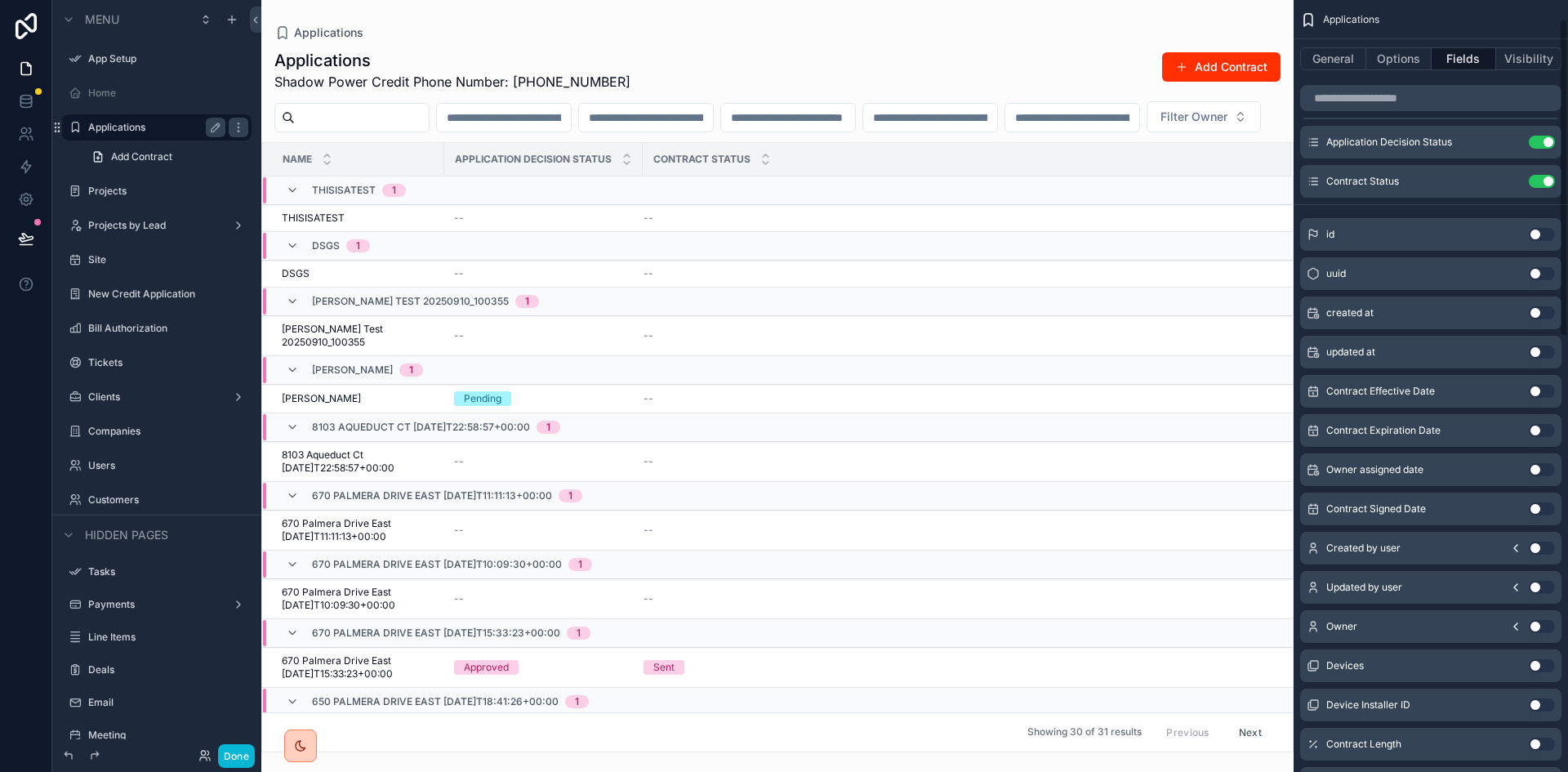
scroll to position [81, 0]
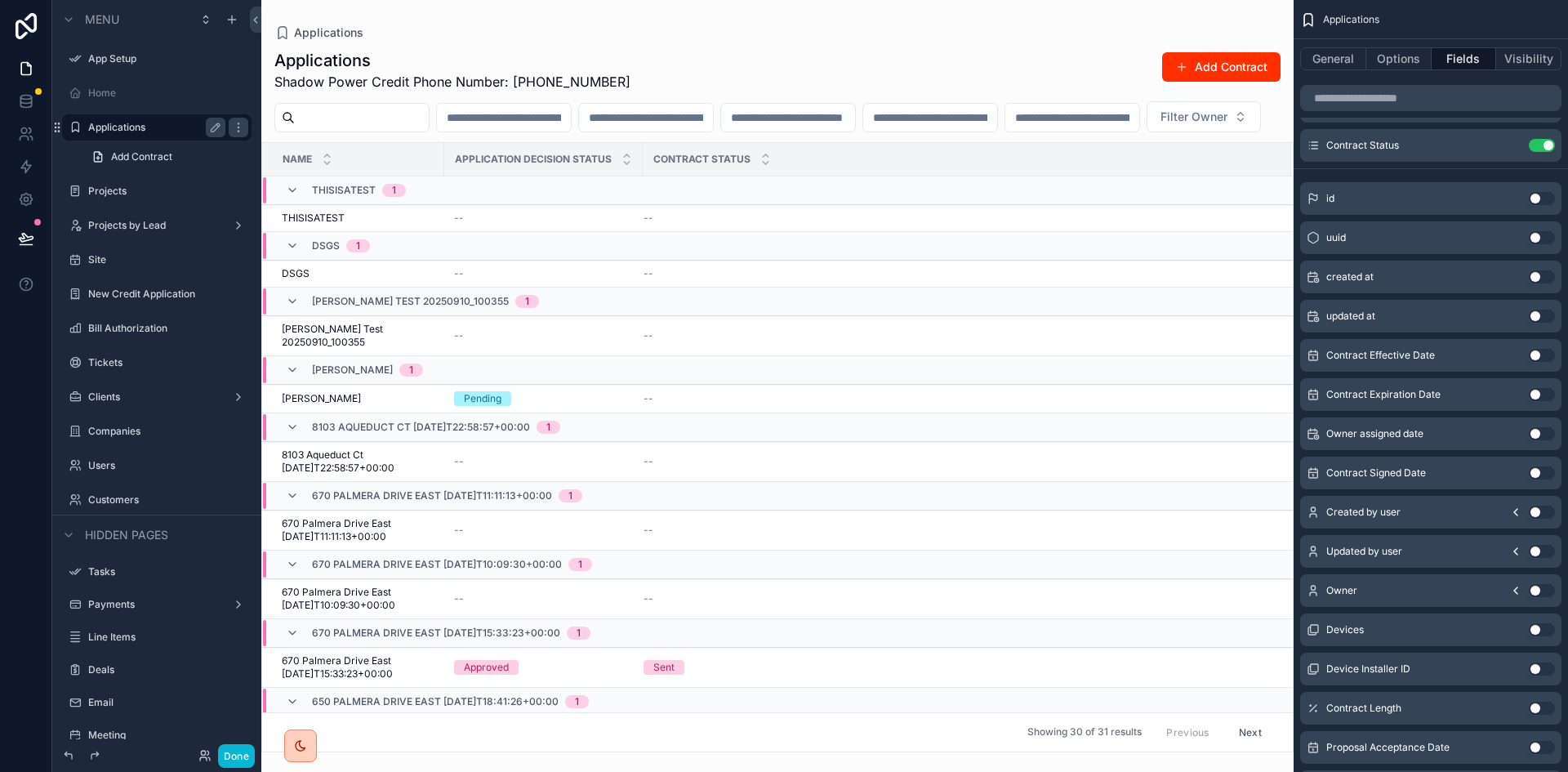
click at [1544, 467] on button "Use setting" at bounding box center [1542, 473] width 26 height 13
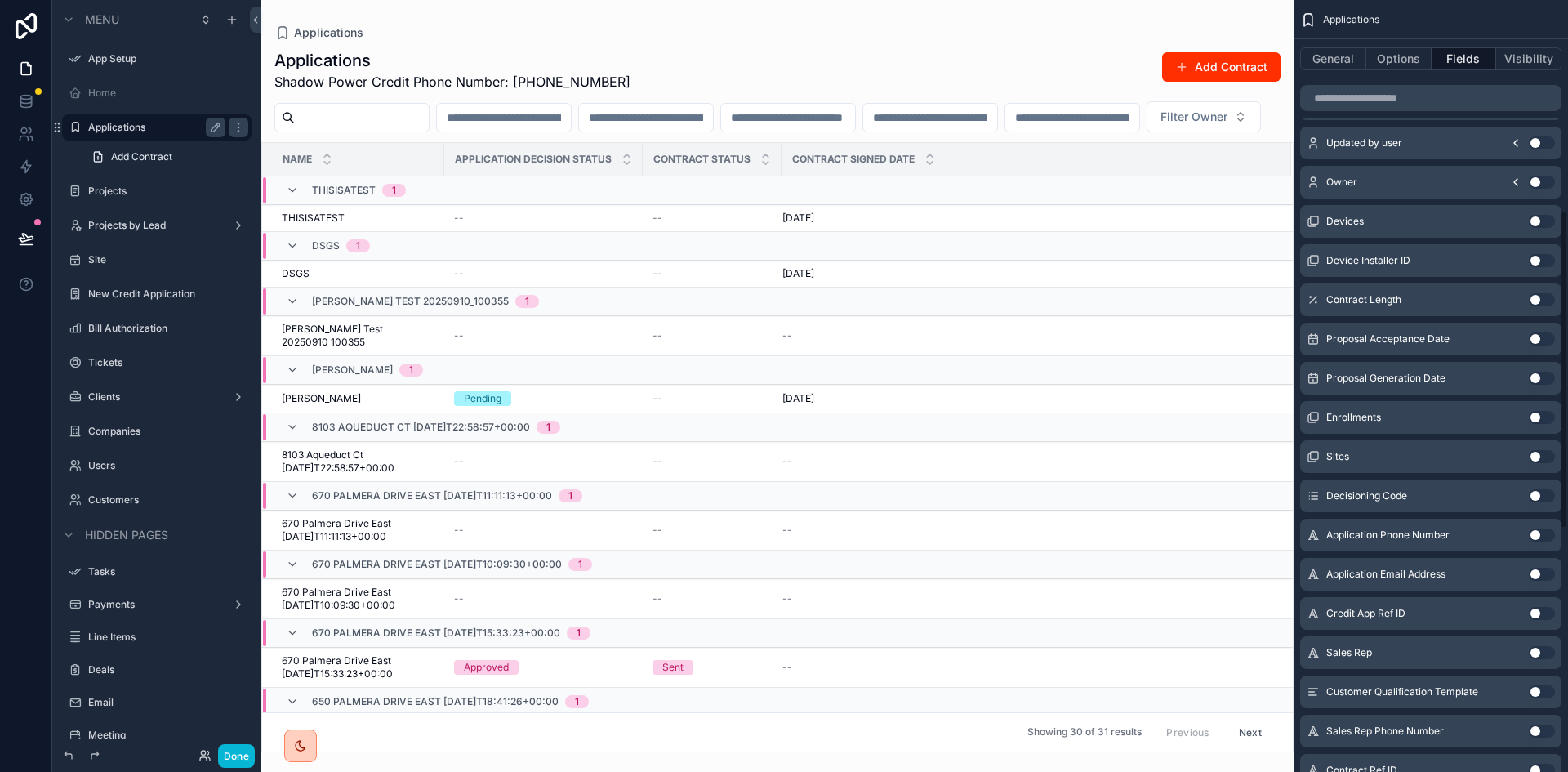
scroll to position [572, 0]
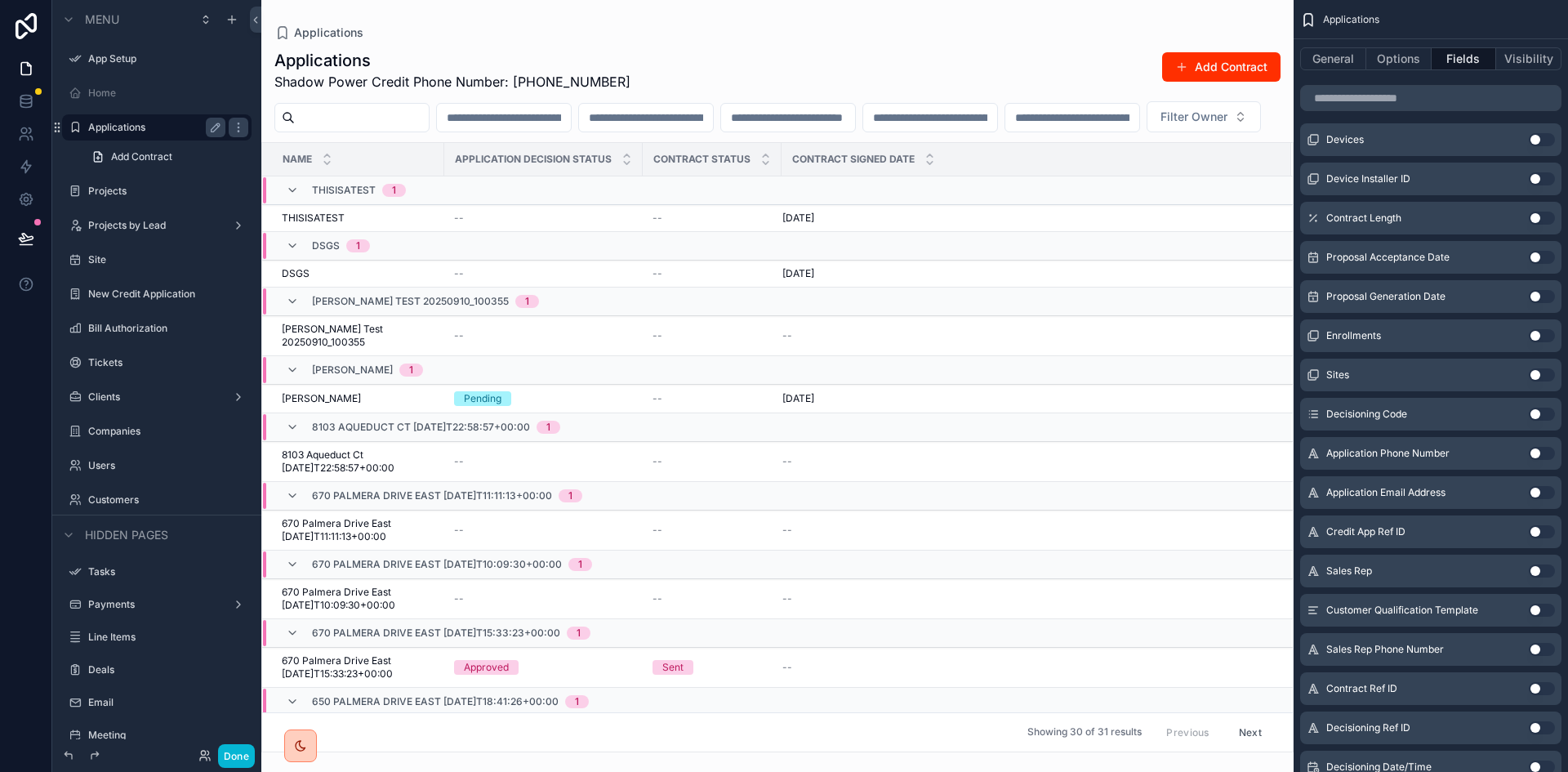
click at [1538, 411] on button "Use setting" at bounding box center [1542, 414] width 26 height 13
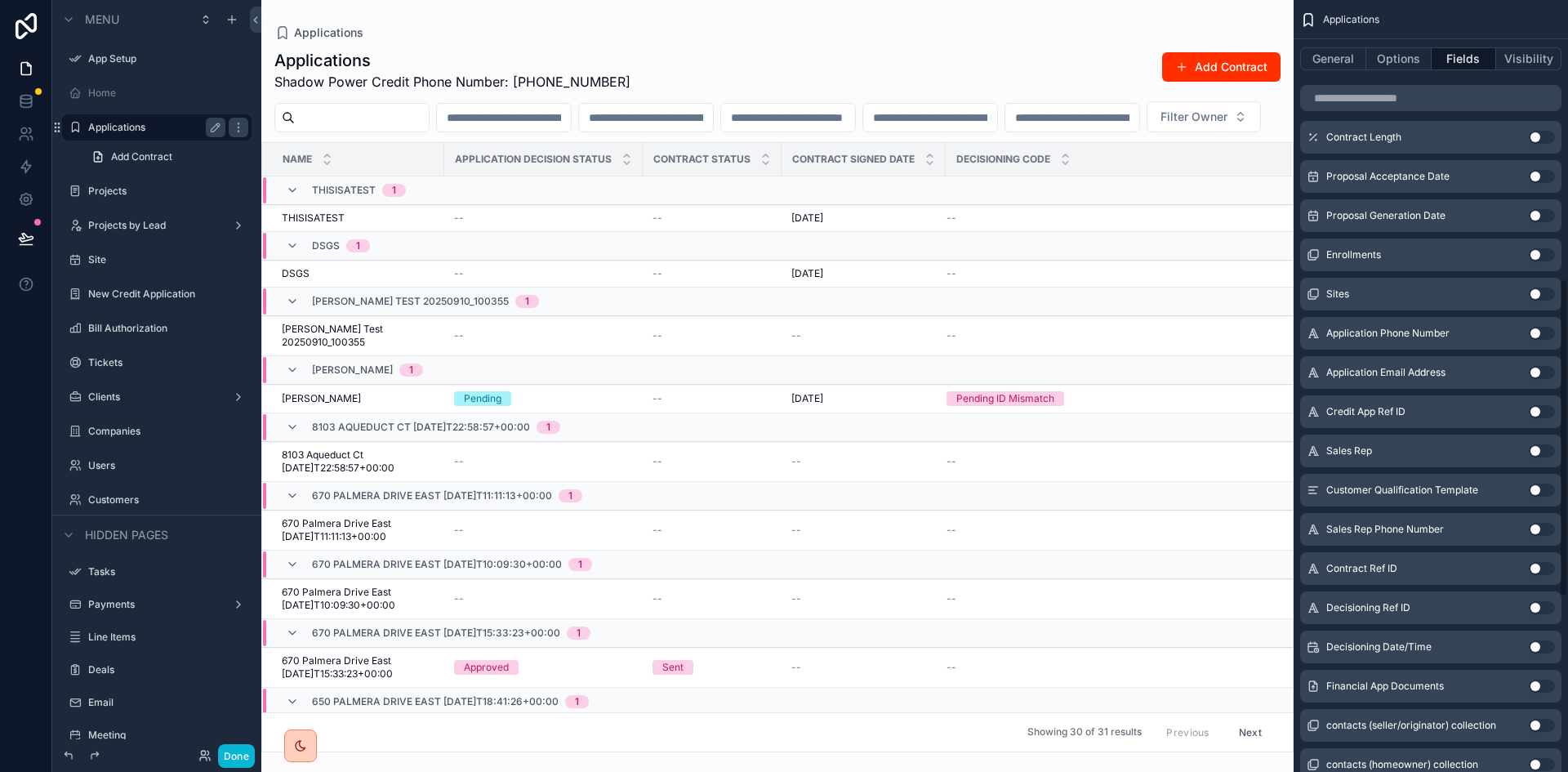
scroll to position [693, 0]
click at [1533, 446] on button "Use setting" at bounding box center [1542, 450] width 26 height 13
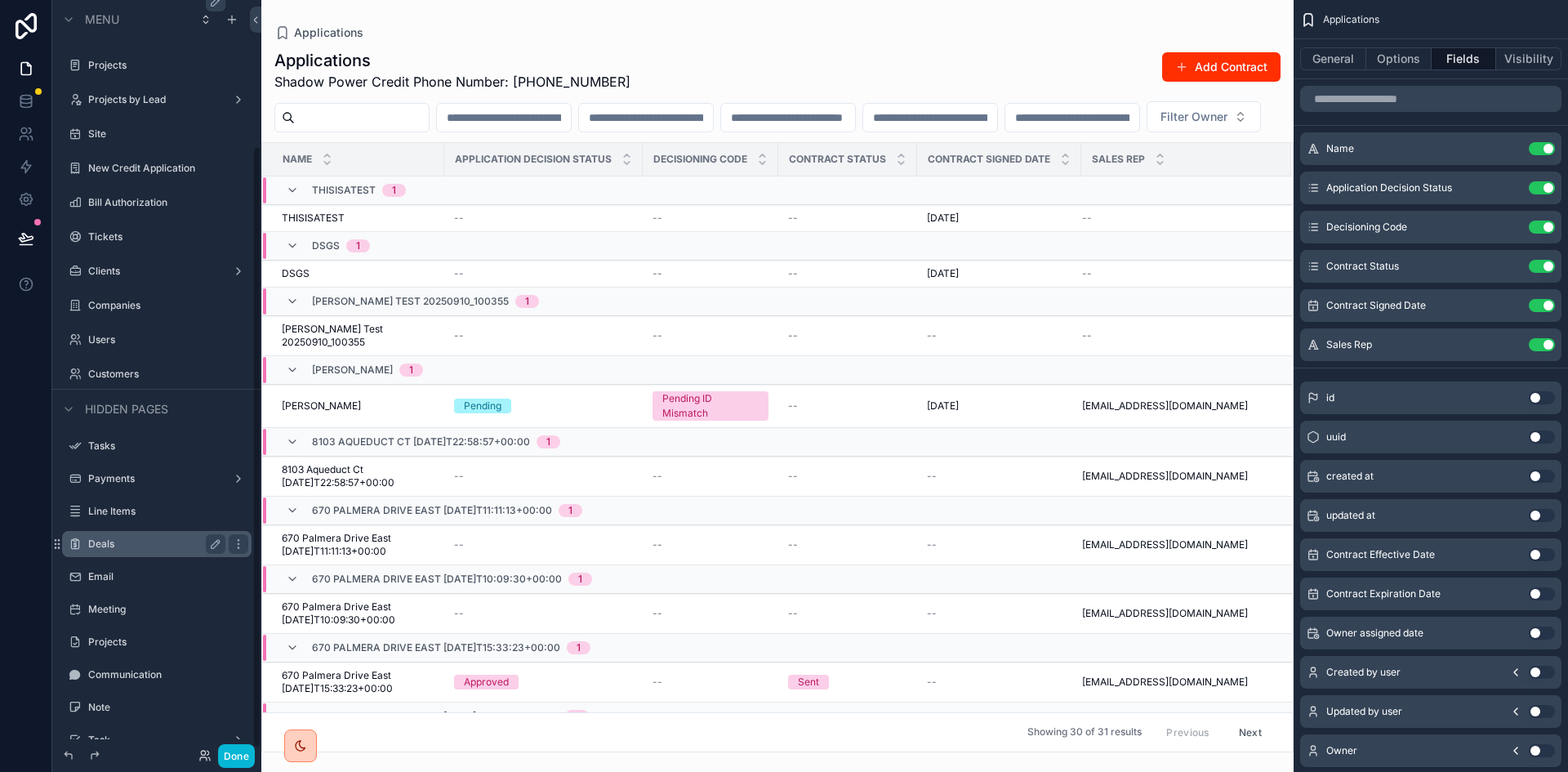
scroll to position [187, 0]
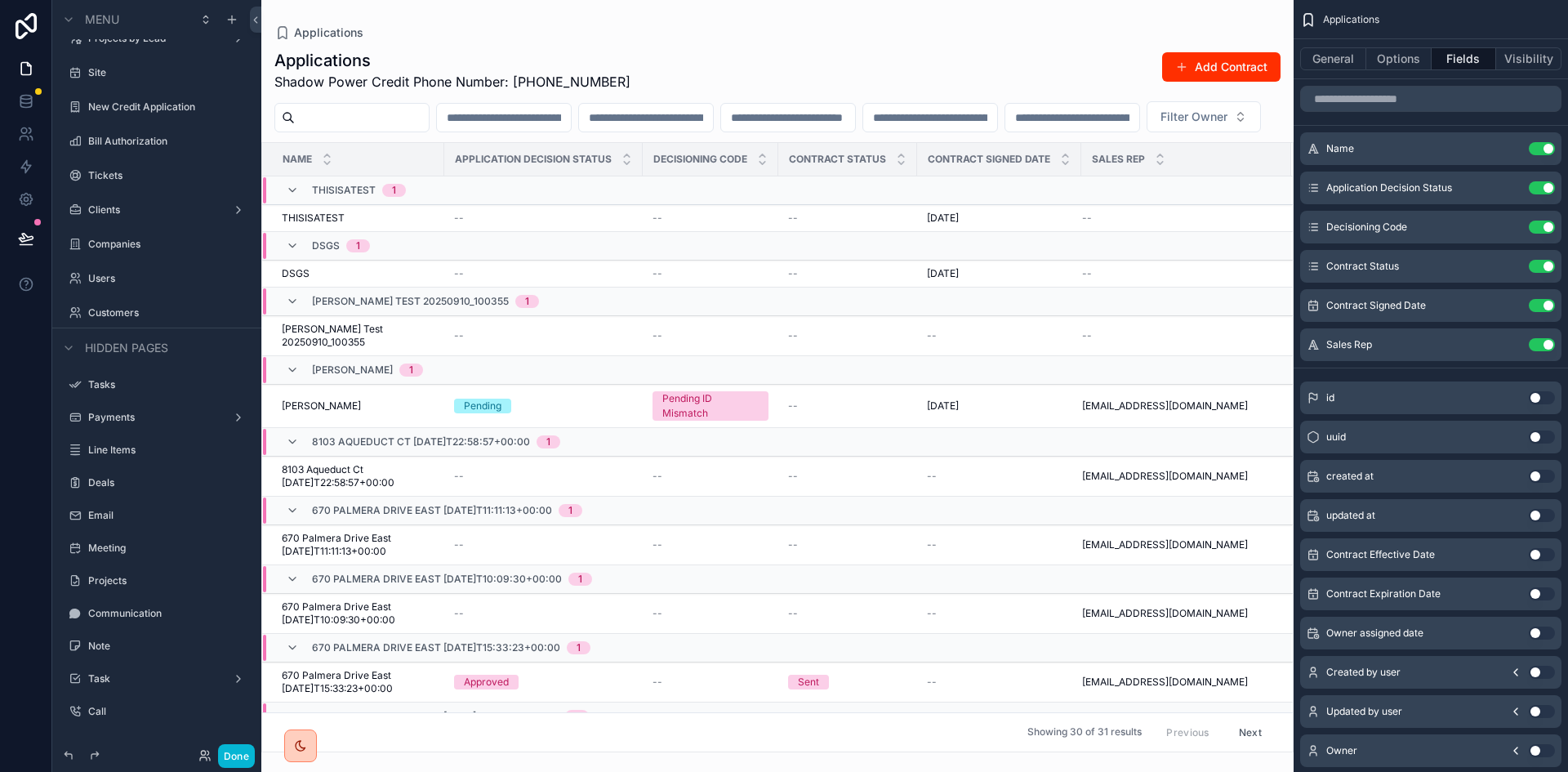
click at [342, 197] on span "THISISATEST" at bounding box center [344, 191] width 64 height 13
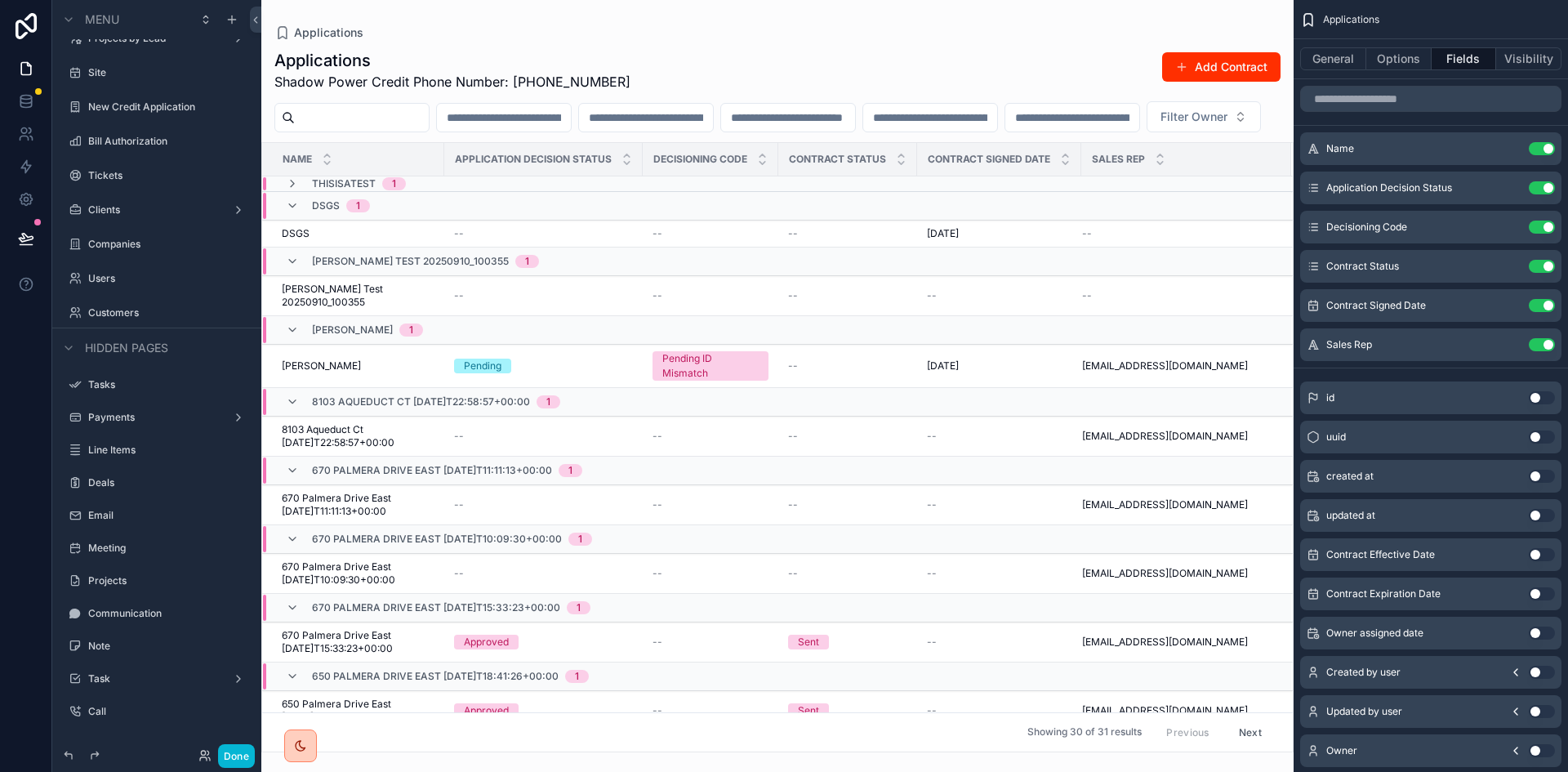
click at [335, 191] on span "THISISATEST" at bounding box center [344, 184] width 64 height 13
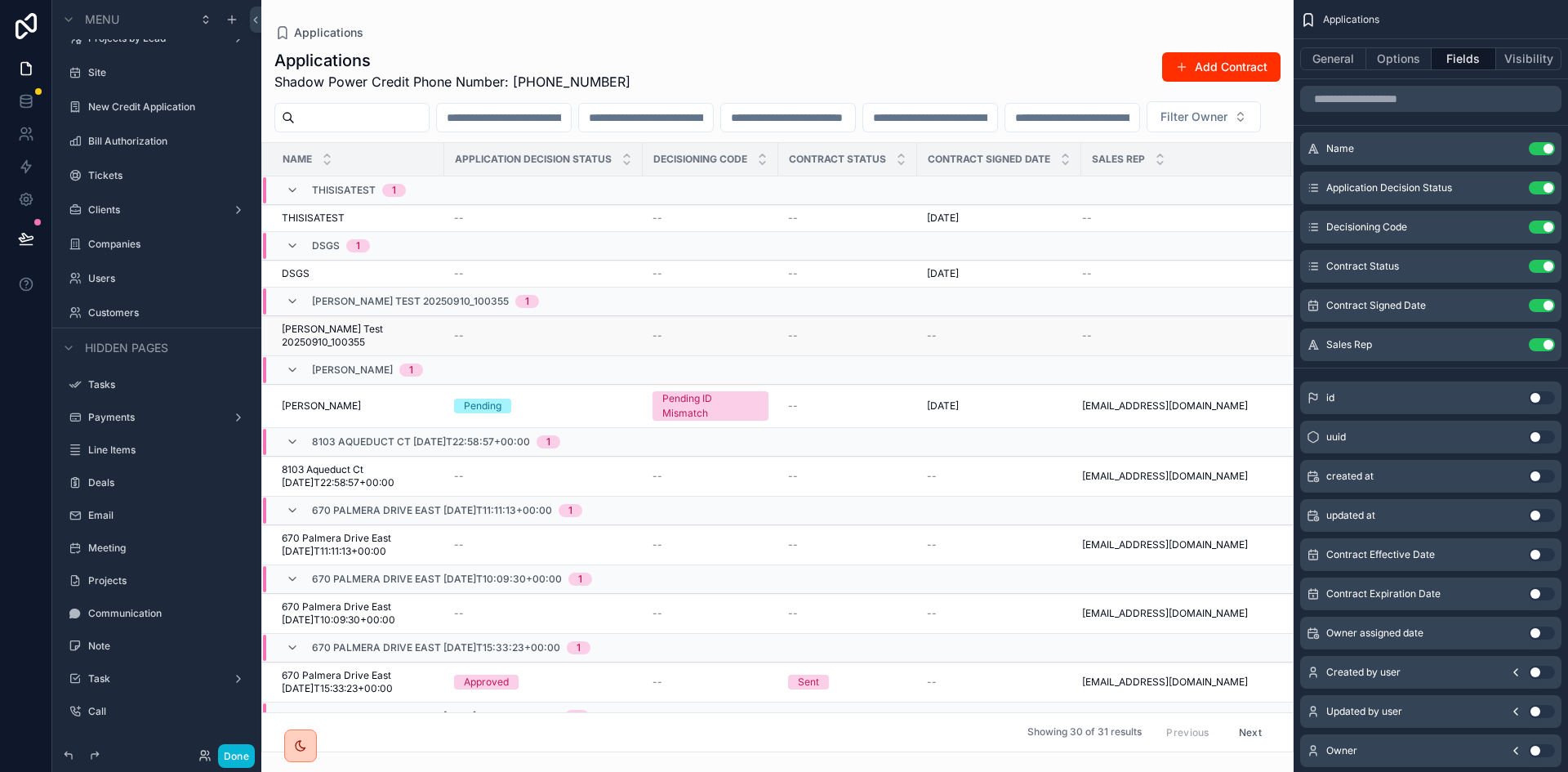
click at [390, 349] on span "[PERSON_NAME] Test 20250910_100355" at bounding box center [357, 336] width 152 height 26
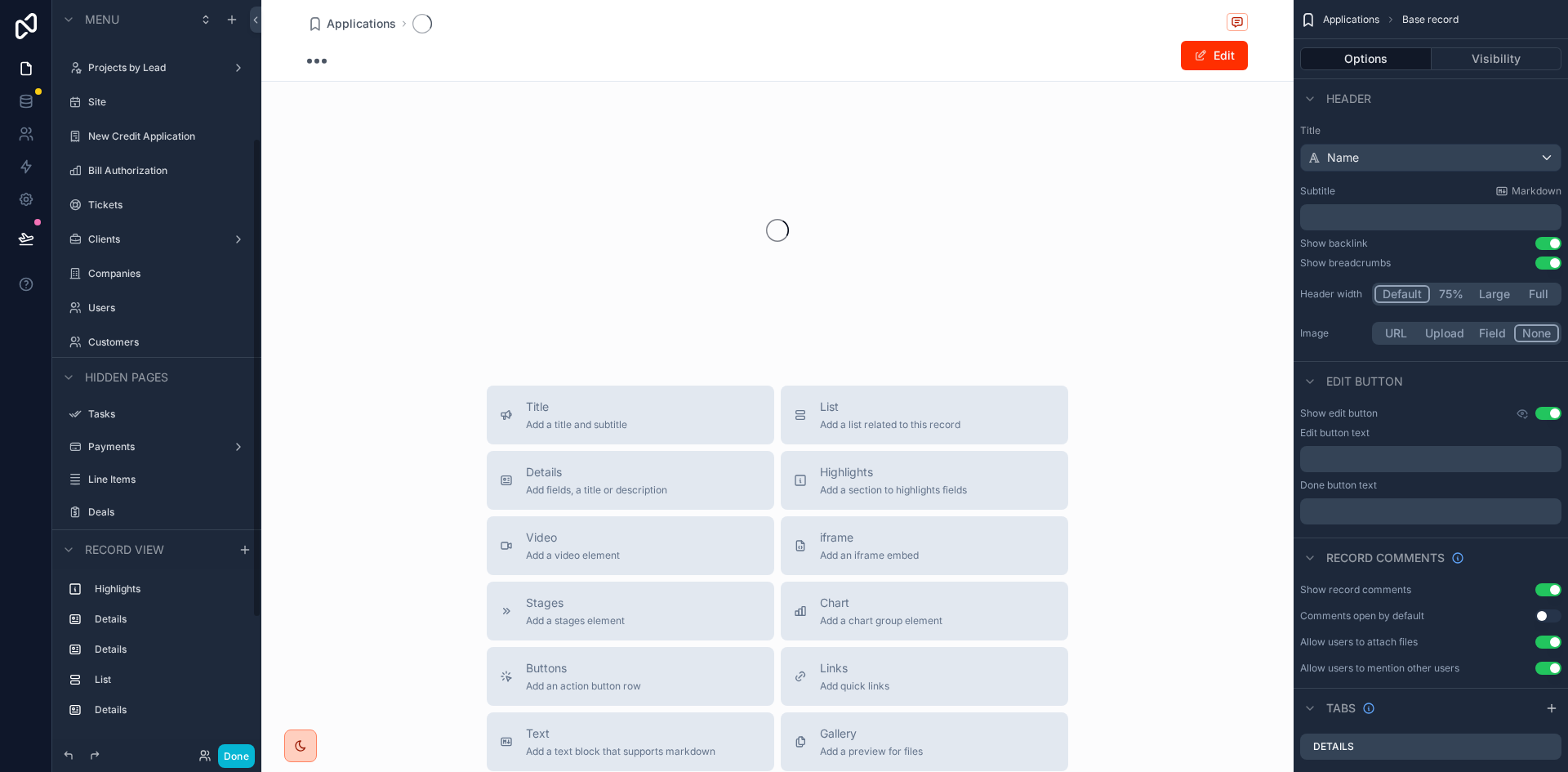
scroll to position [217, 0]
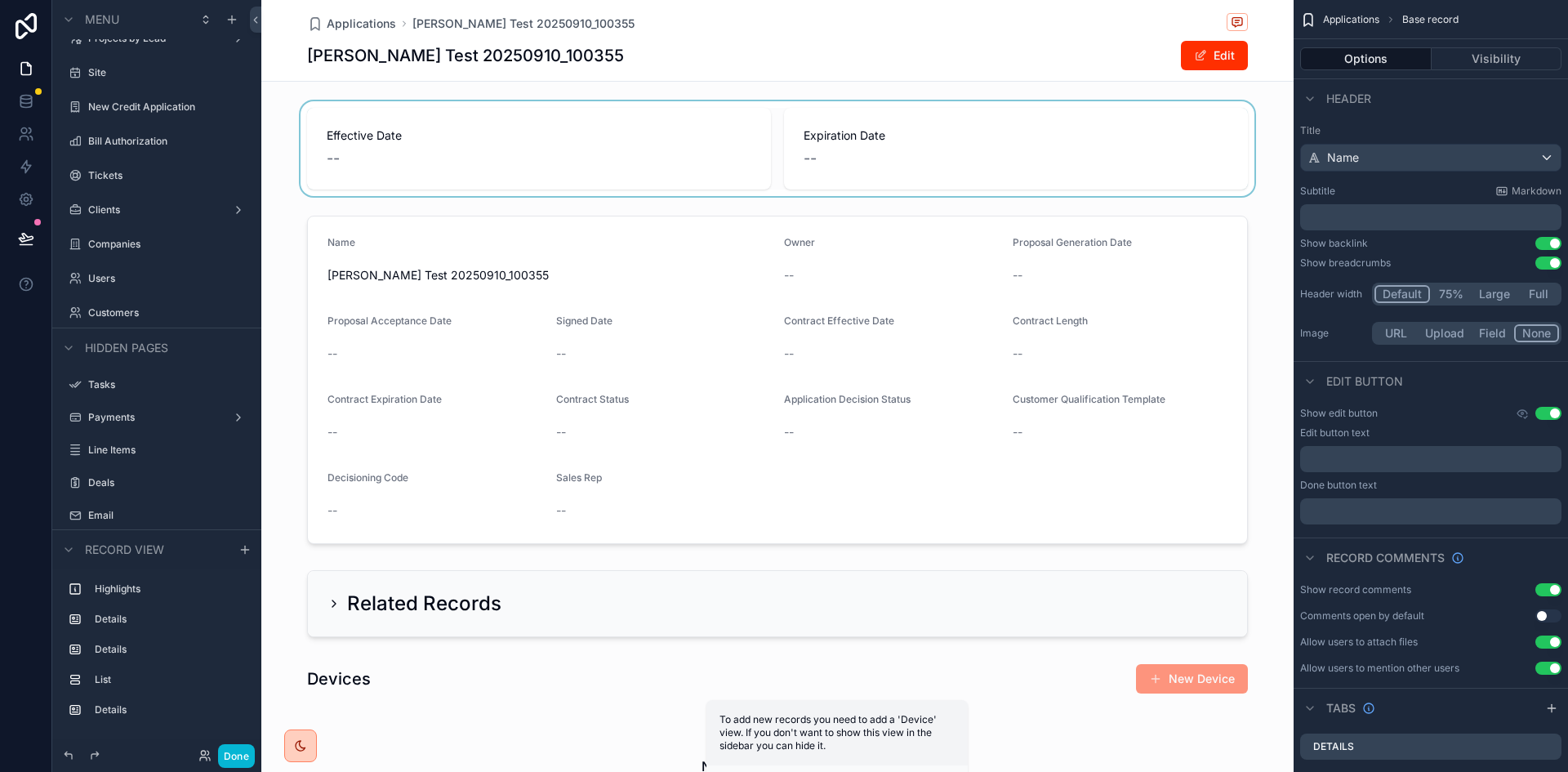
click at [514, 117] on div "scrollable content" at bounding box center [777, 148] width 1032 height 94
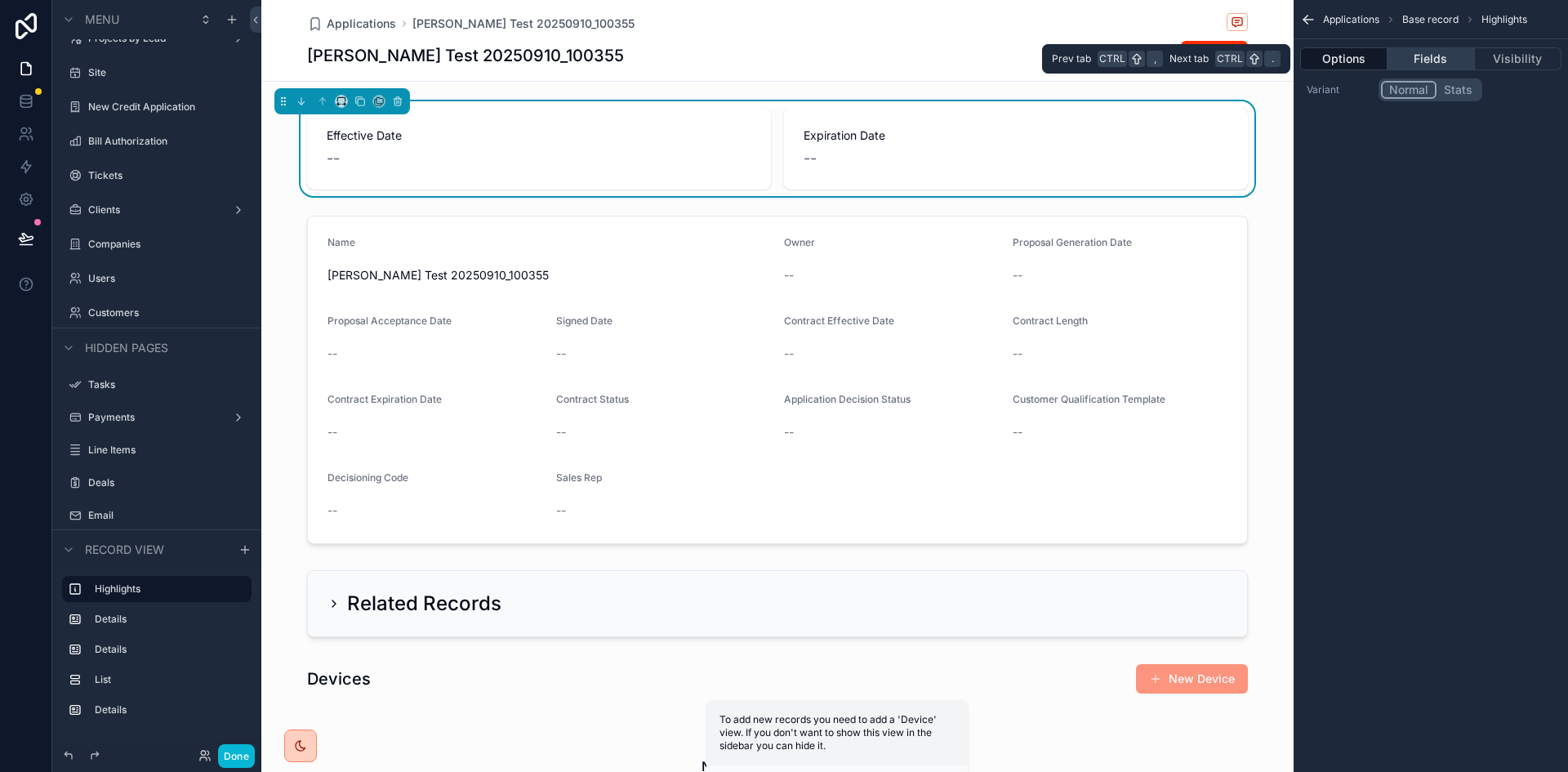
click at [1414, 56] on button "Fields" at bounding box center [1431, 59] width 87 height 22
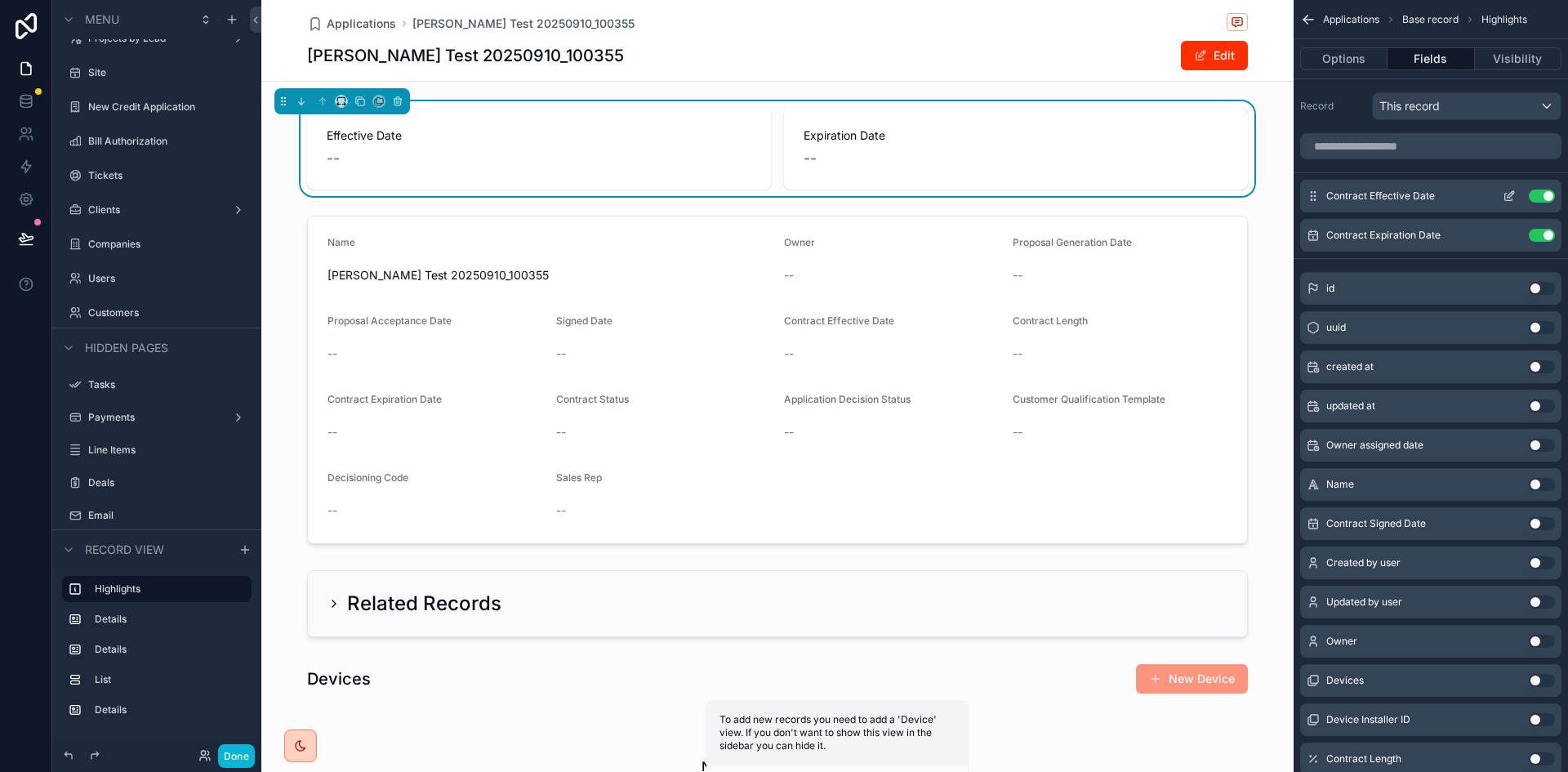
click at [1540, 193] on button "Use setting" at bounding box center [1542, 196] width 26 height 13
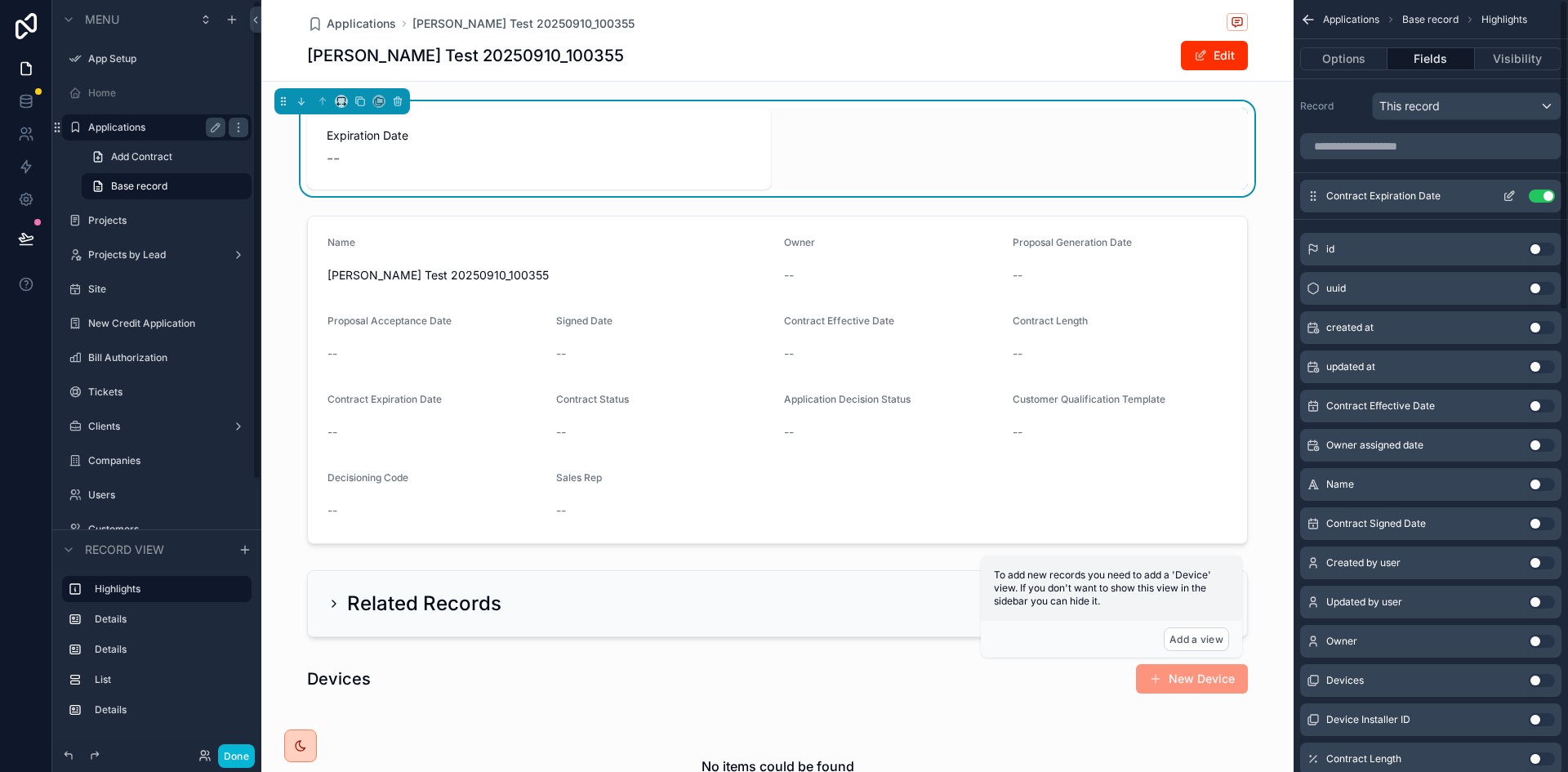
click at [1544, 202] on button "Use setting" at bounding box center [1542, 196] width 26 height 13
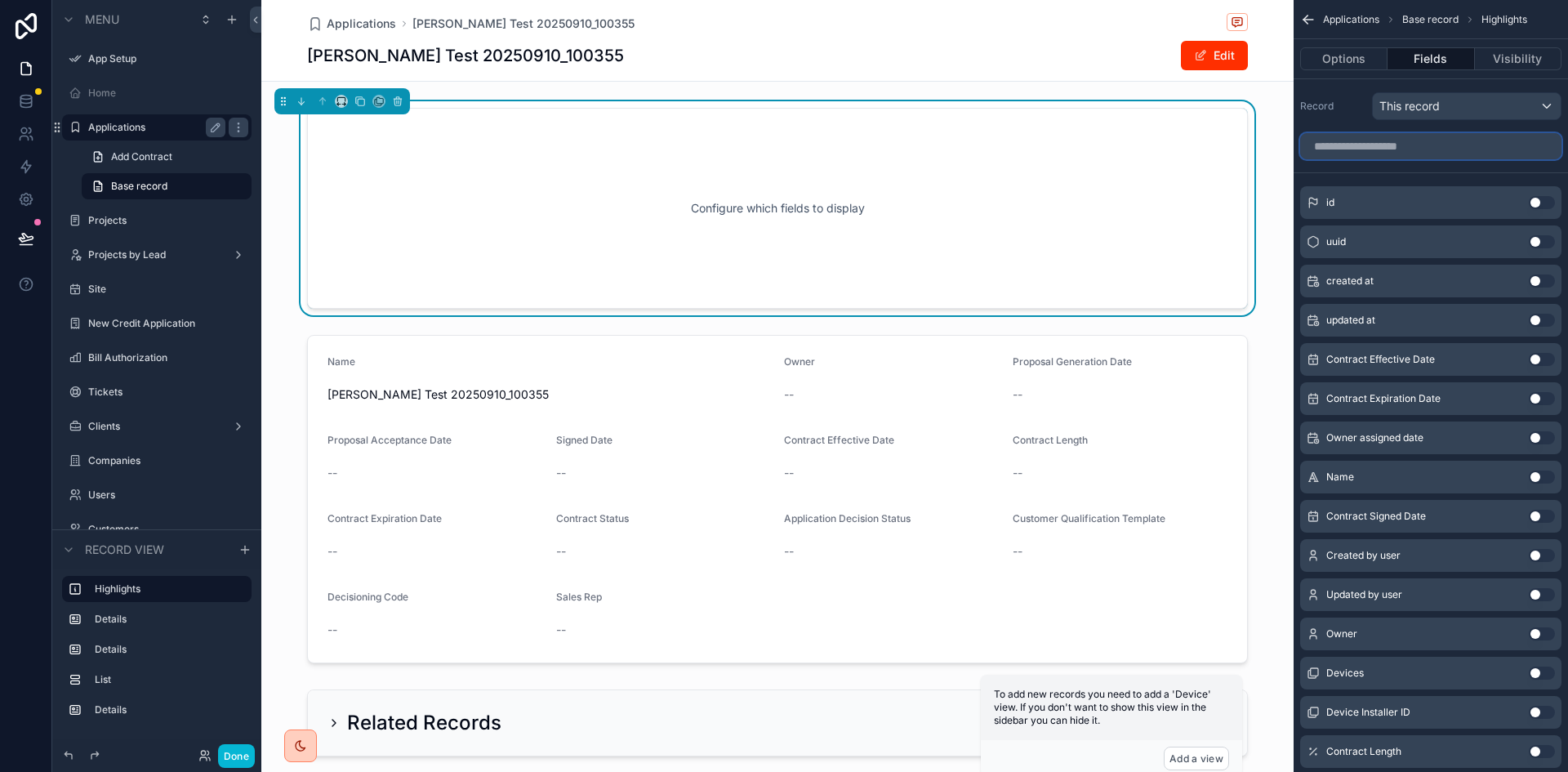
click at [1420, 145] on input "scrollable content" at bounding box center [1431, 146] width 262 height 26
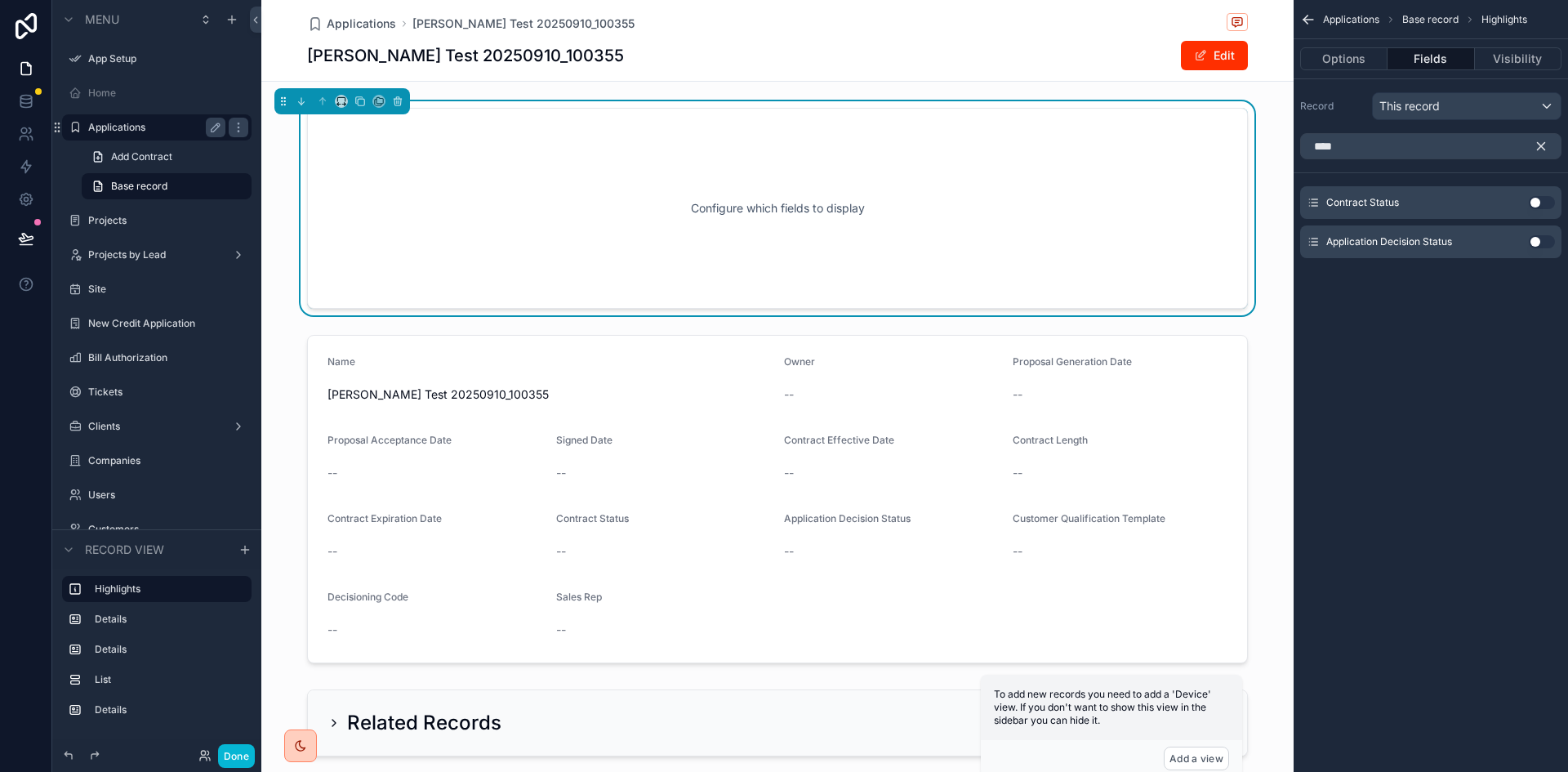
click at [1537, 198] on button "Use setting" at bounding box center [1542, 203] width 26 height 13
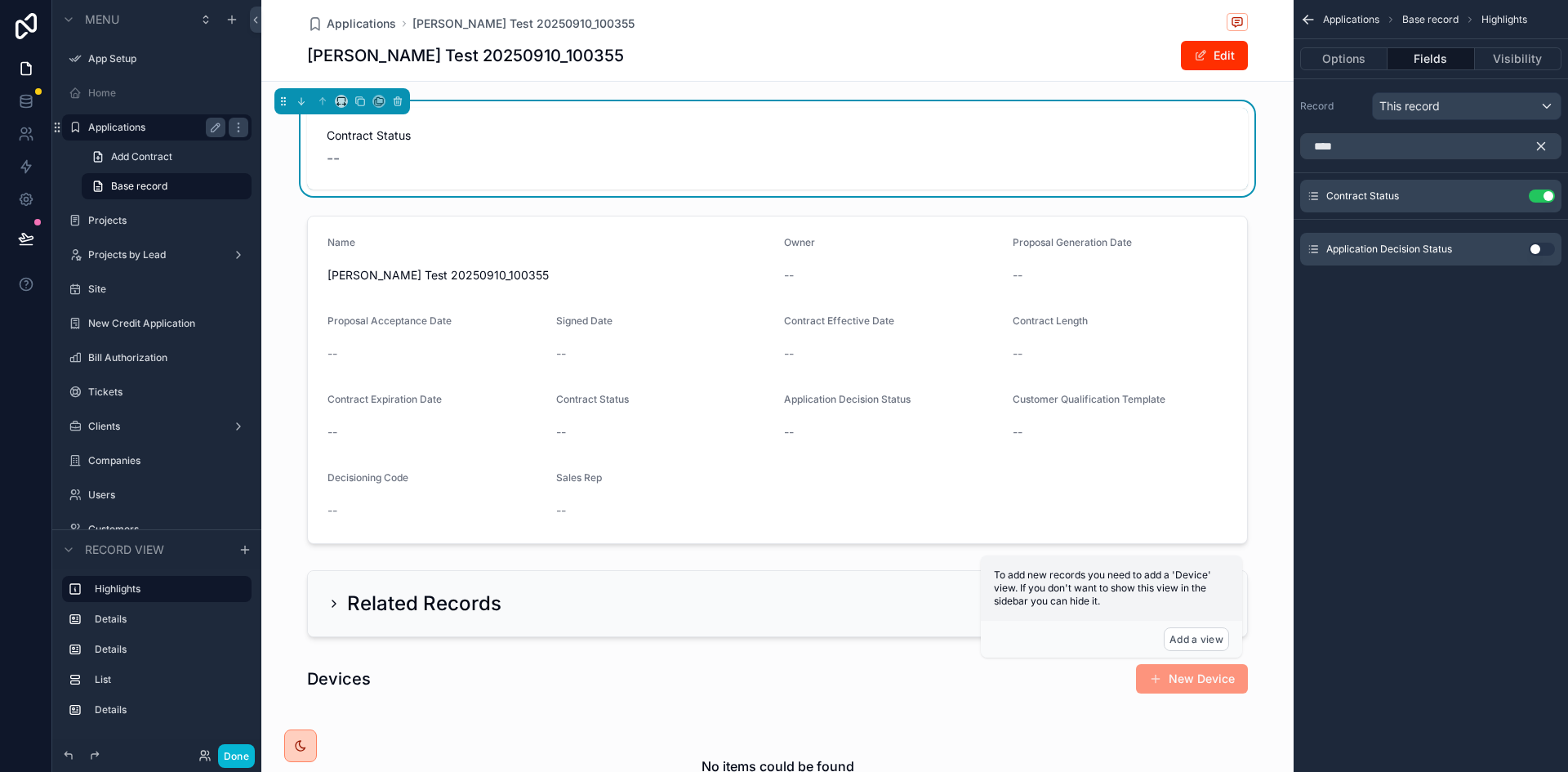
click at [1539, 246] on button "Use setting" at bounding box center [1542, 250] width 26 height 13
click at [1356, 150] on input "****" at bounding box center [1431, 146] width 262 height 26
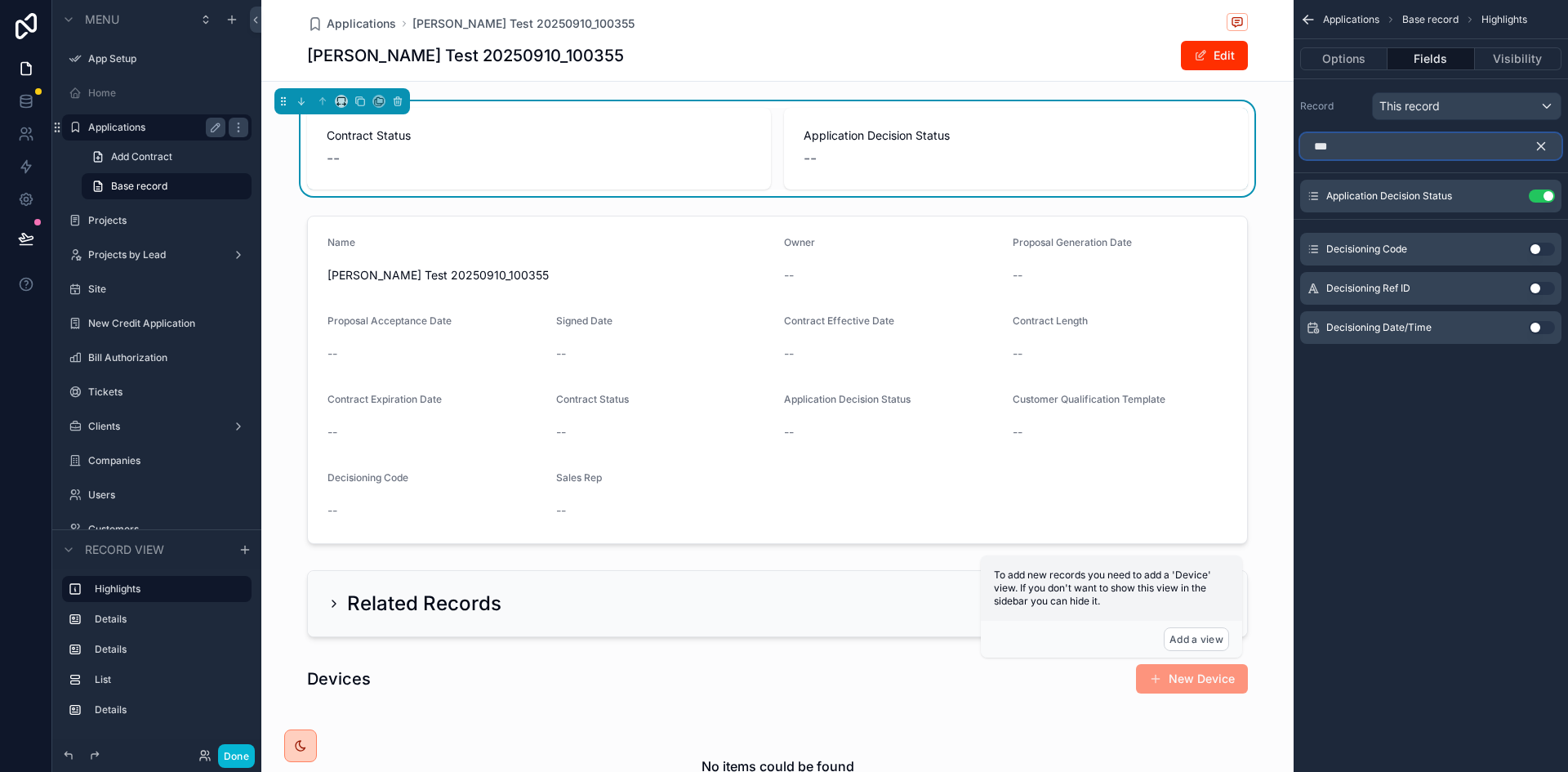
type input "***"
click at [1536, 246] on button "Use setting" at bounding box center [1542, 250] width 26 height 13
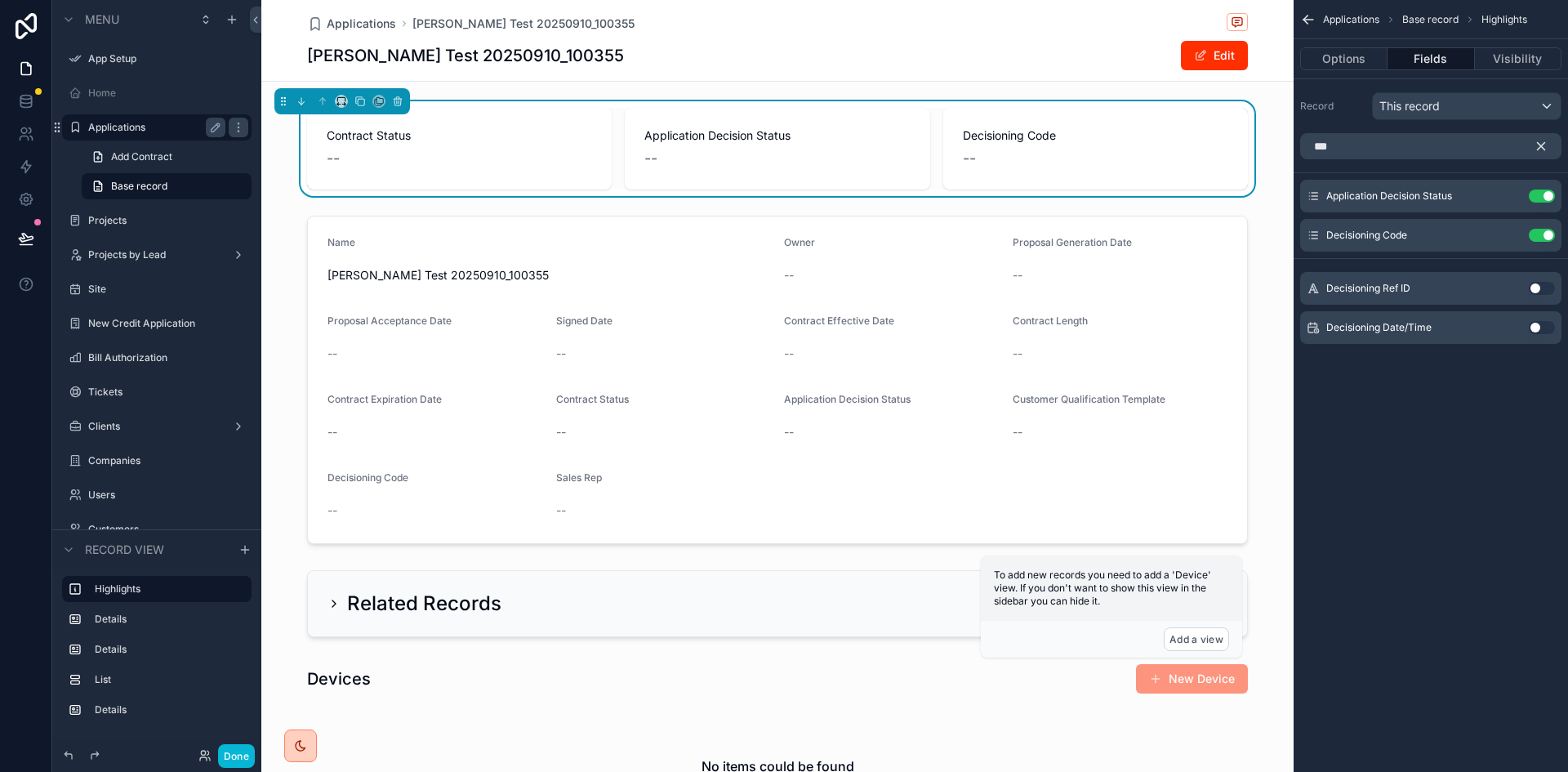
click at [1543, 146] on icon "scrollable content" at bounding box center [1541, 147] width 7 height 7
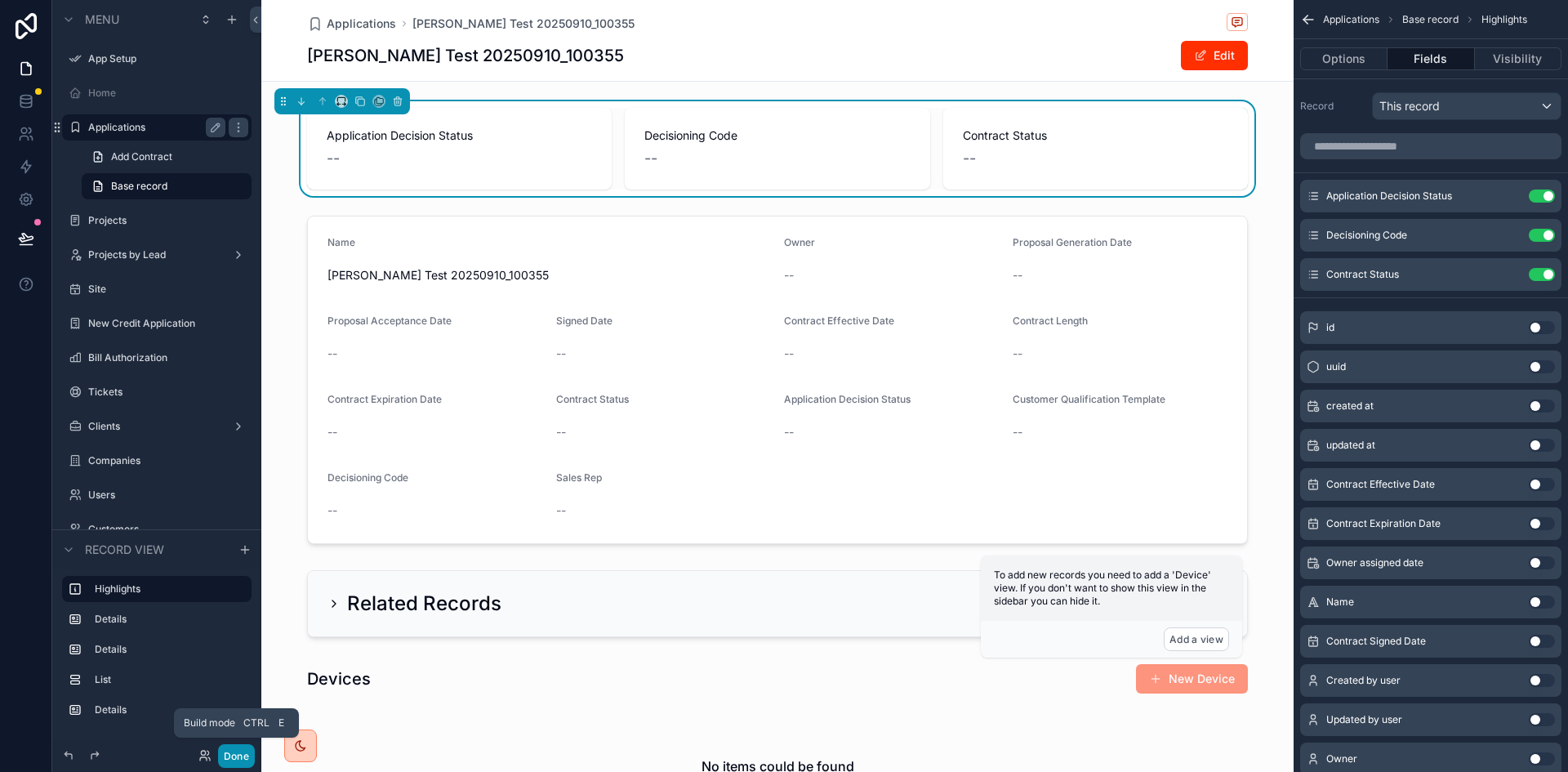
click at [243, 759] on button "Done" at bounding box center [235, 755] width 36 height 23
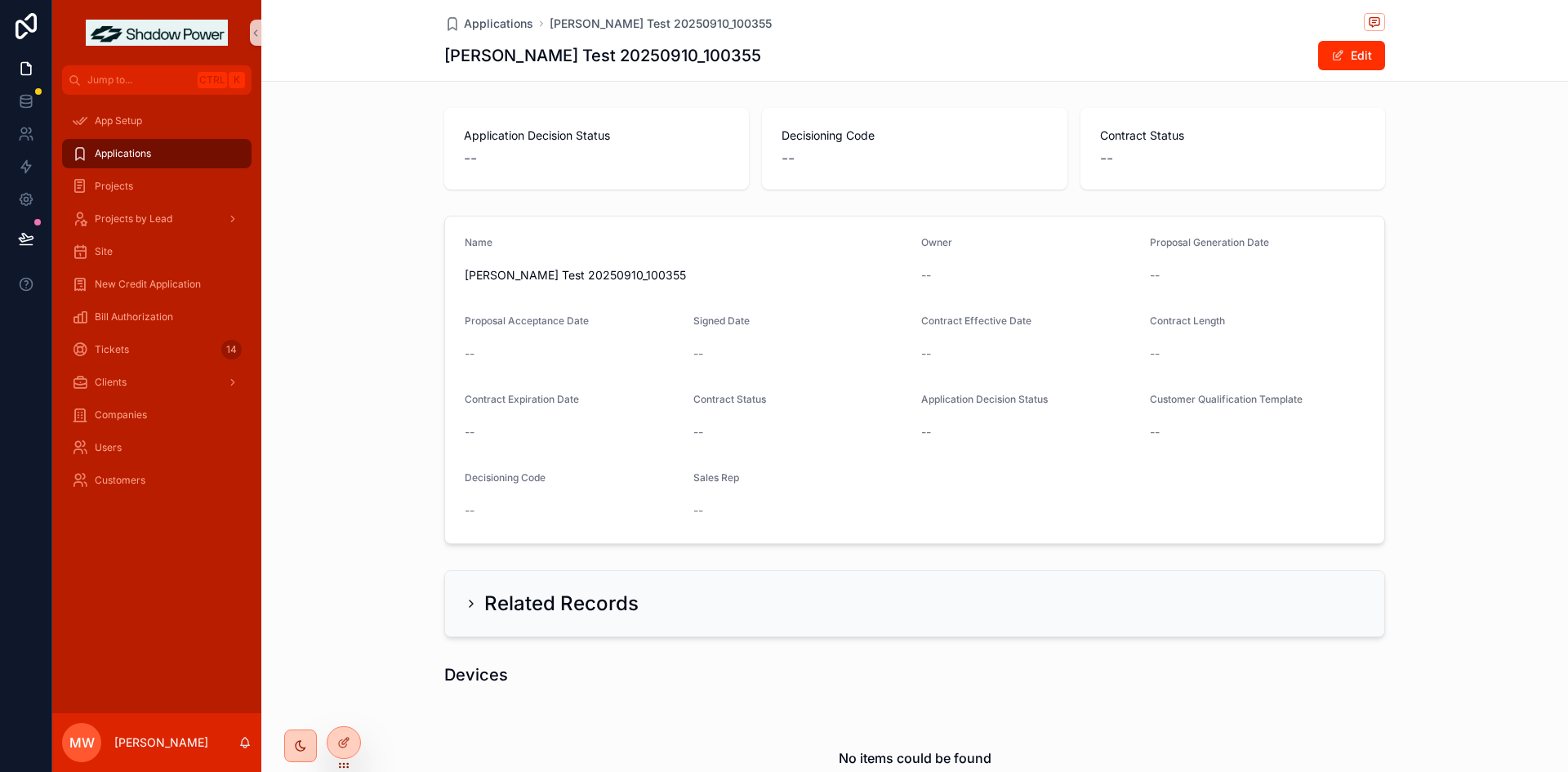
click at [142, 159] on span "Applications" at bounding box center [122, 153] width 56 height 13
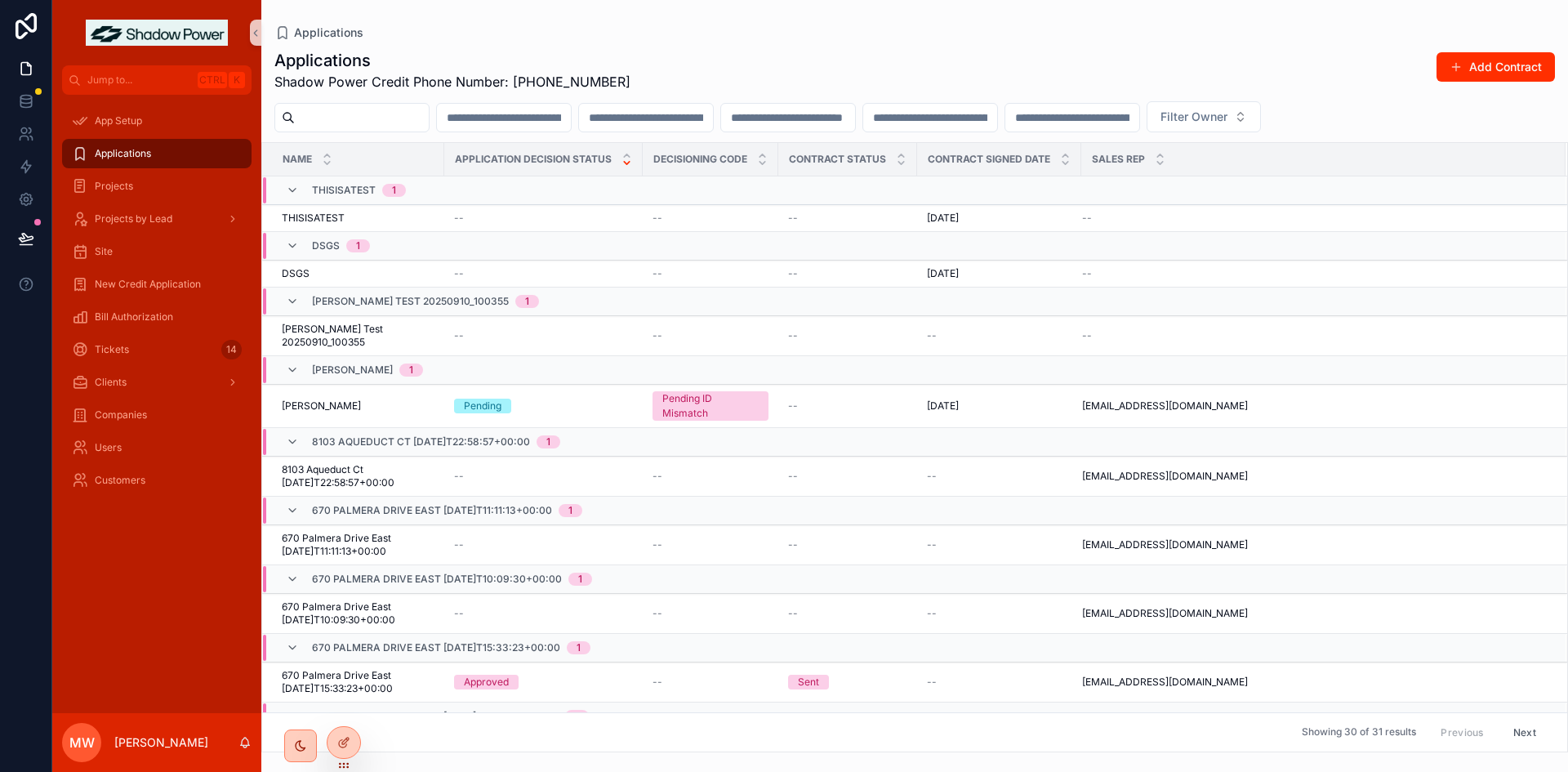
click at [624, 160] on div "scrollable content" at bounding box center [626, 159] width 10 height 18
click at [1216, 159] on div "Sales Rep" at bounding box center [1323, 159] width 482 height 31
click at [350, 737] on div at bounding box center [343, 742] width 33 height 31
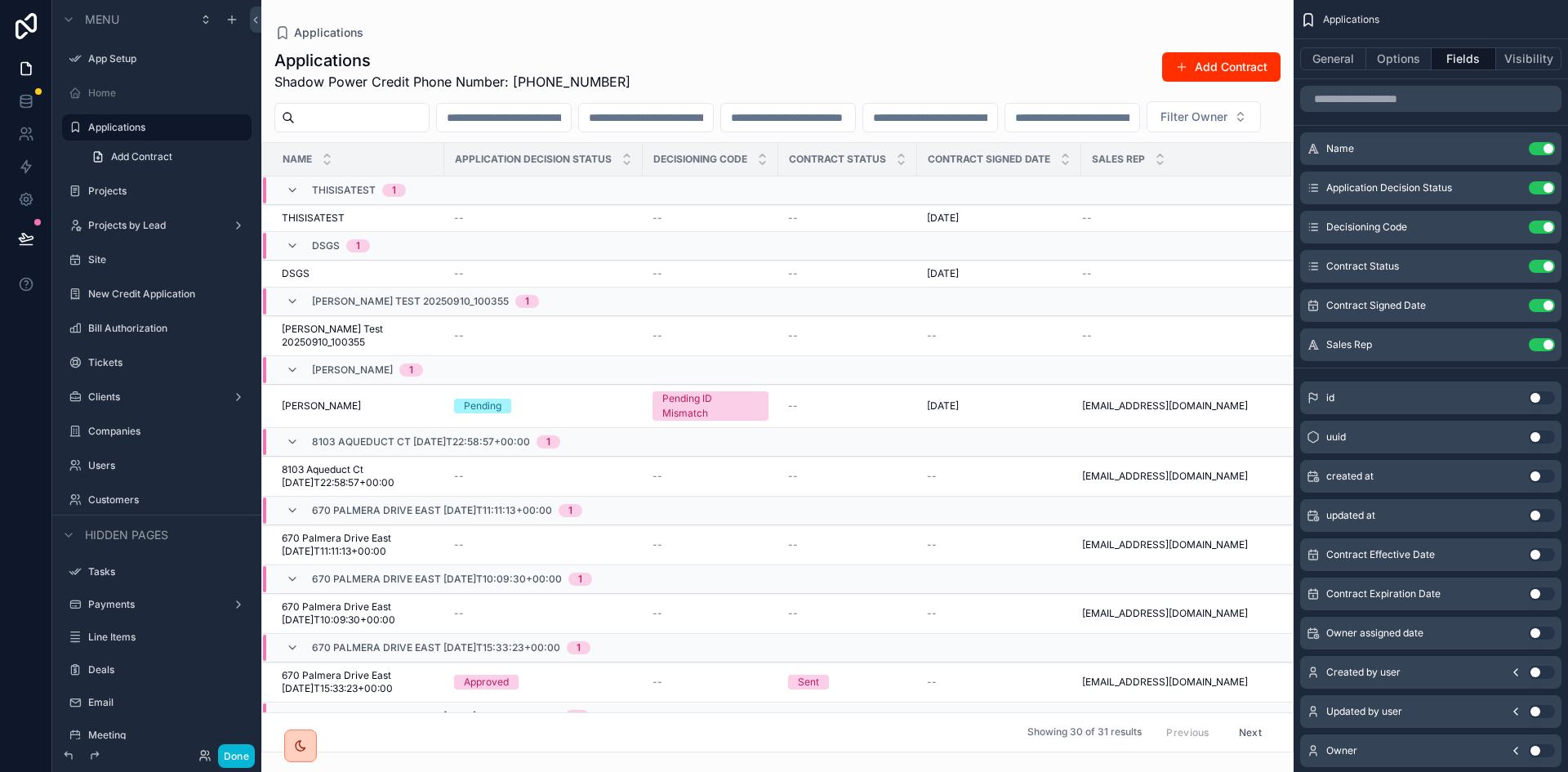
click at [1541, 469] on button "Use setting" at bounding box center [1542, 476] width 26 height 13
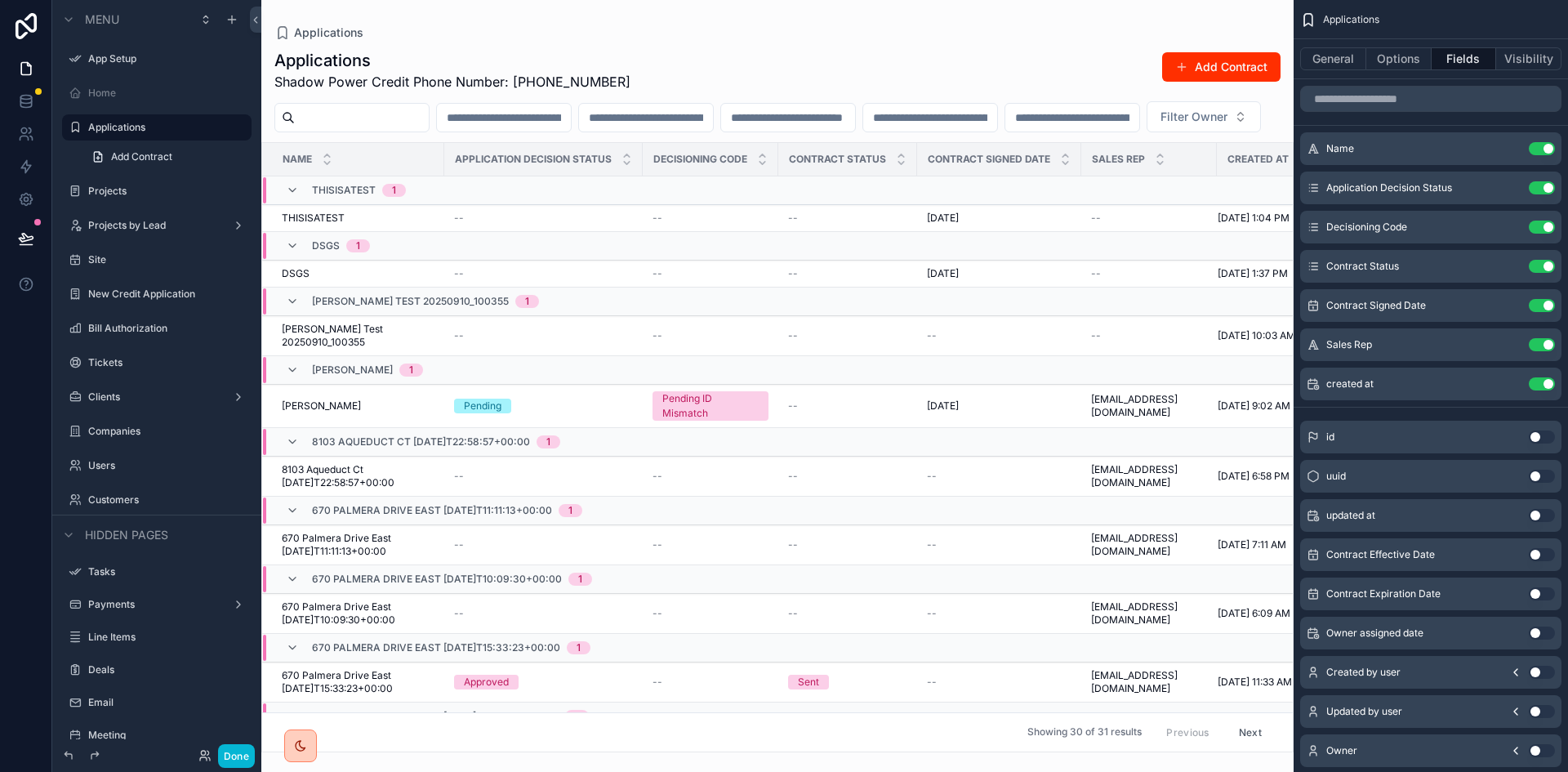
drag, startPoint x: 1178, startPoint y: 746, endPoint x: 1256, endPoint y: 741, distance: 78.2
click at [1256, 741] on div "scrollable content" at bounding box center [777, 386] width 1032 height 772
click at [332, 412] on span "[PERSON_NAME]" at bounding box center [321, 406] width 79 height 13
